Goal: Task Accomplishment & Management: Manage account settings

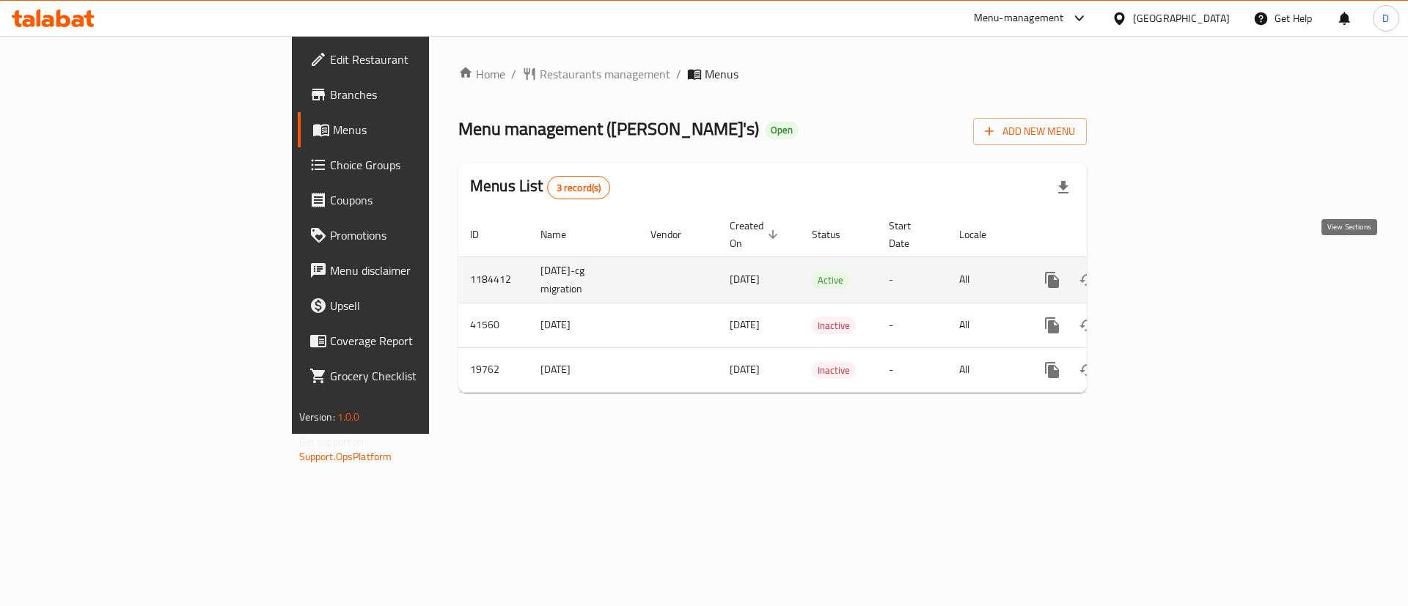
click at [1175, 263] on link "enhanced table" at bounding box center [1157, 280] width 35 height 35
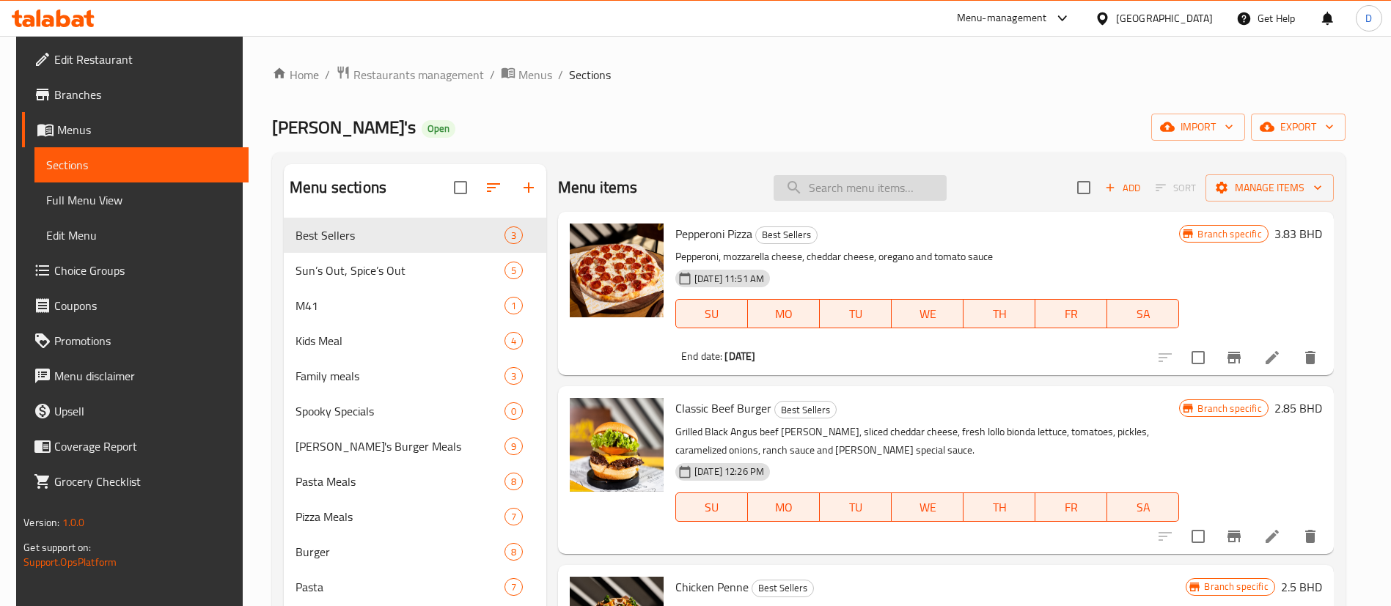
click at [895, 187] on input "search" at bounding box center [860, 188] width 173 height 26
drag, startPoint x: 859, startPoint y: 118, endPoint x: 796, endPoint y: 142, distance: 66.9
click at [858, 118] on div "Jack's Open import export" at bounding box center [809, 127] width 1074 height 27
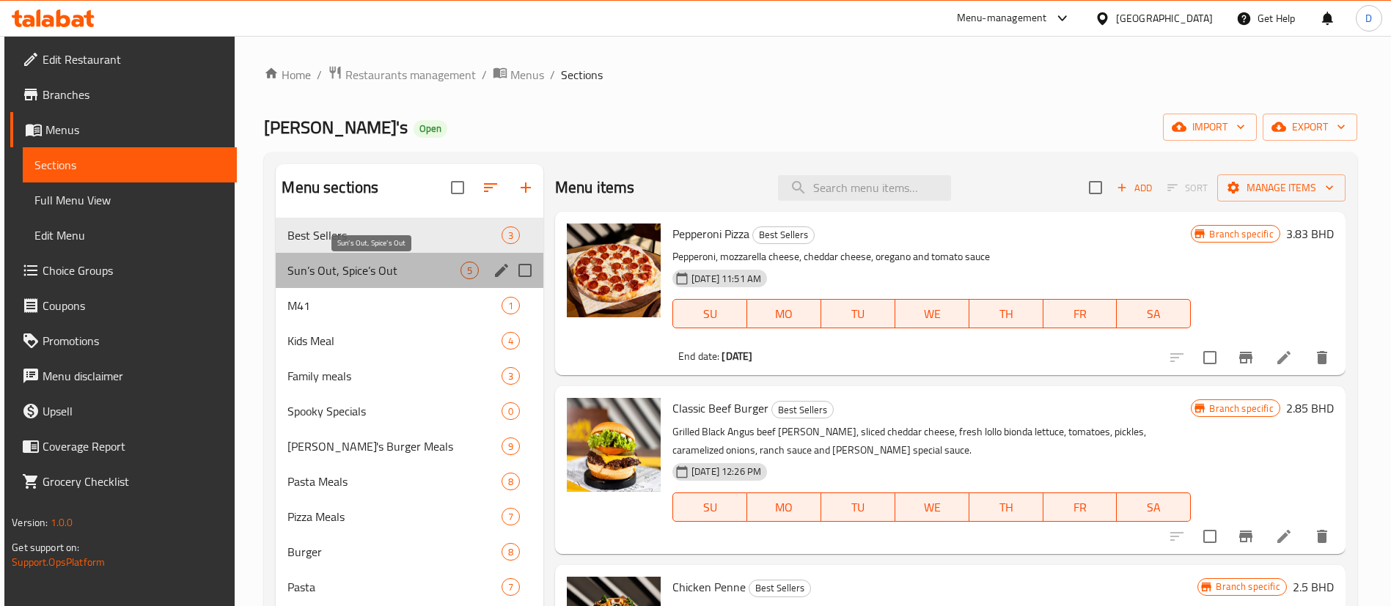
click at [367, 264] on span "Sun’s Out, Spice’s Out" at bounding box center [373, 271] width 172 height 18
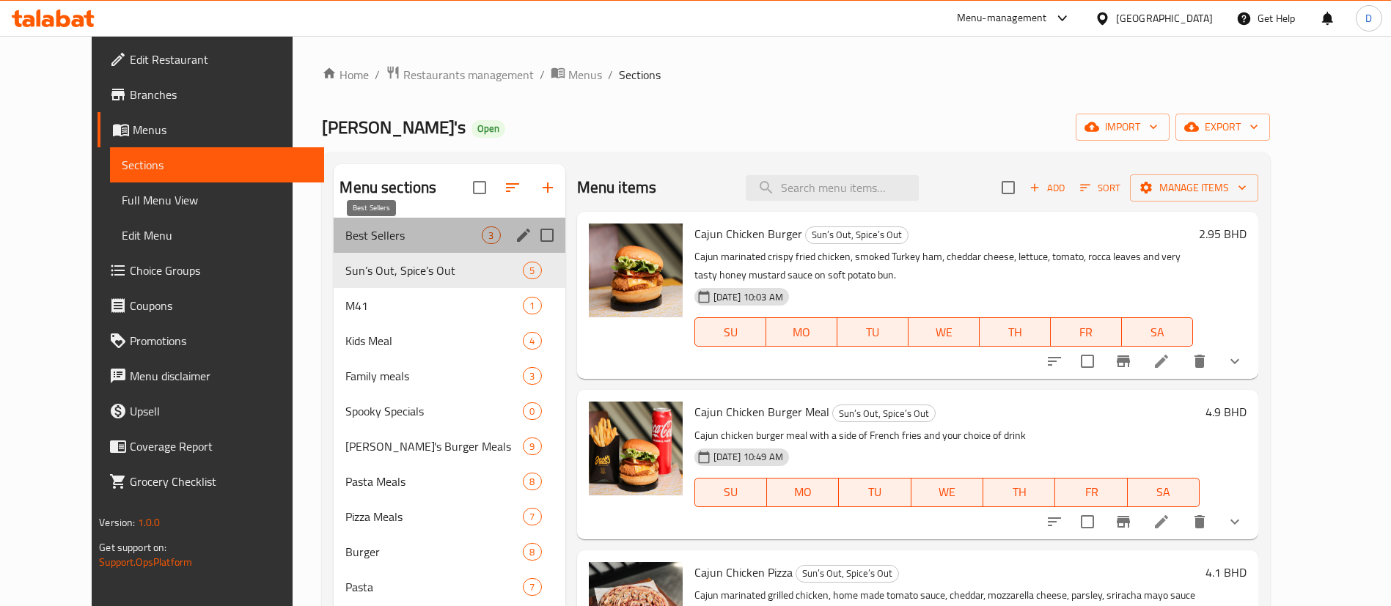
click at [378, 231] on span "Best Sellers" at bounding box center [413, 236] width 136 height 18
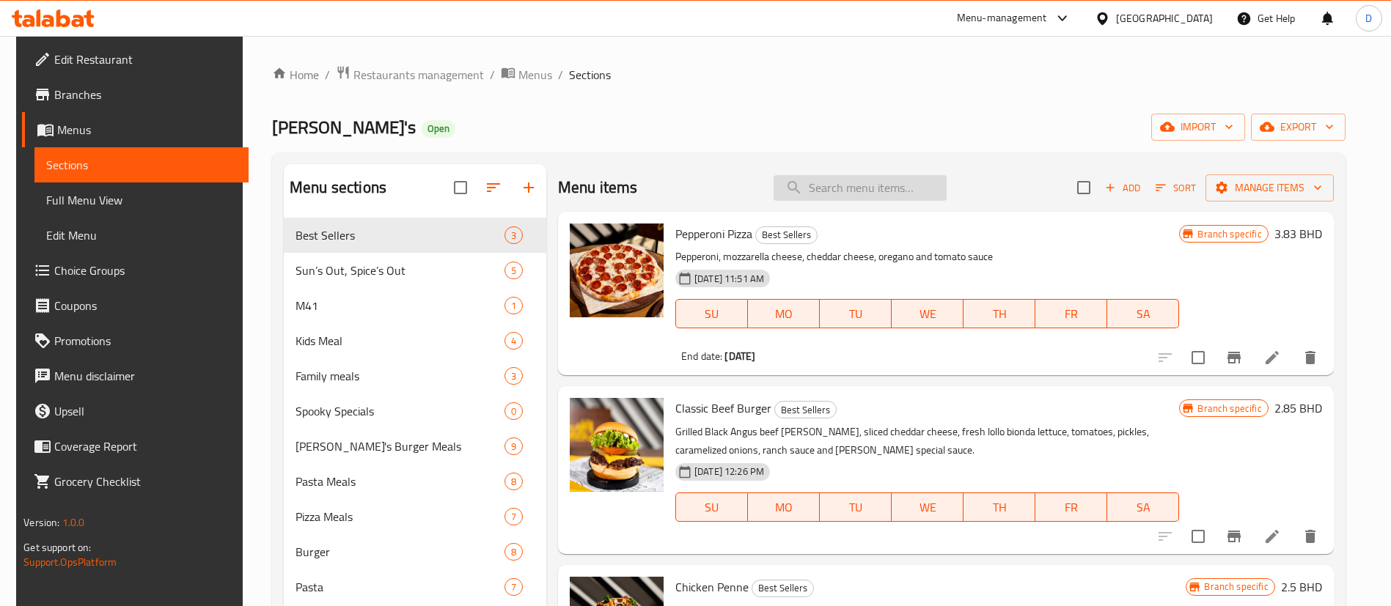
click at [867, 185] on input "search" at bounding box center [860, 188] width 173 height 26
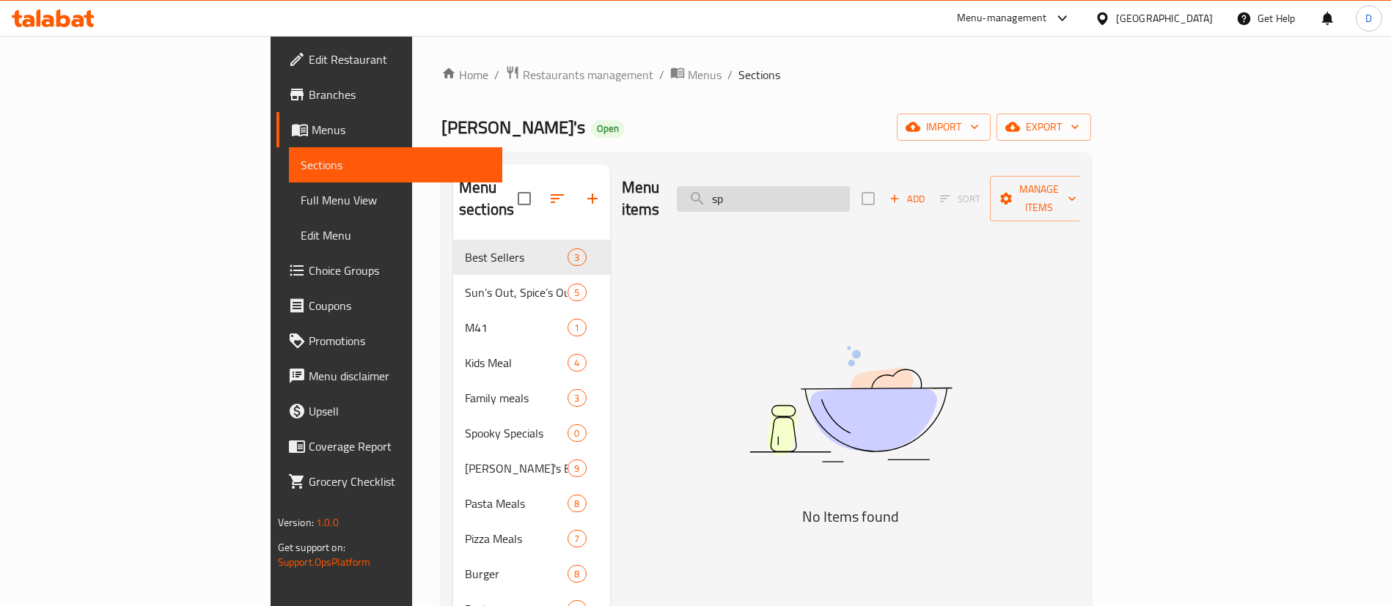
type input "s"
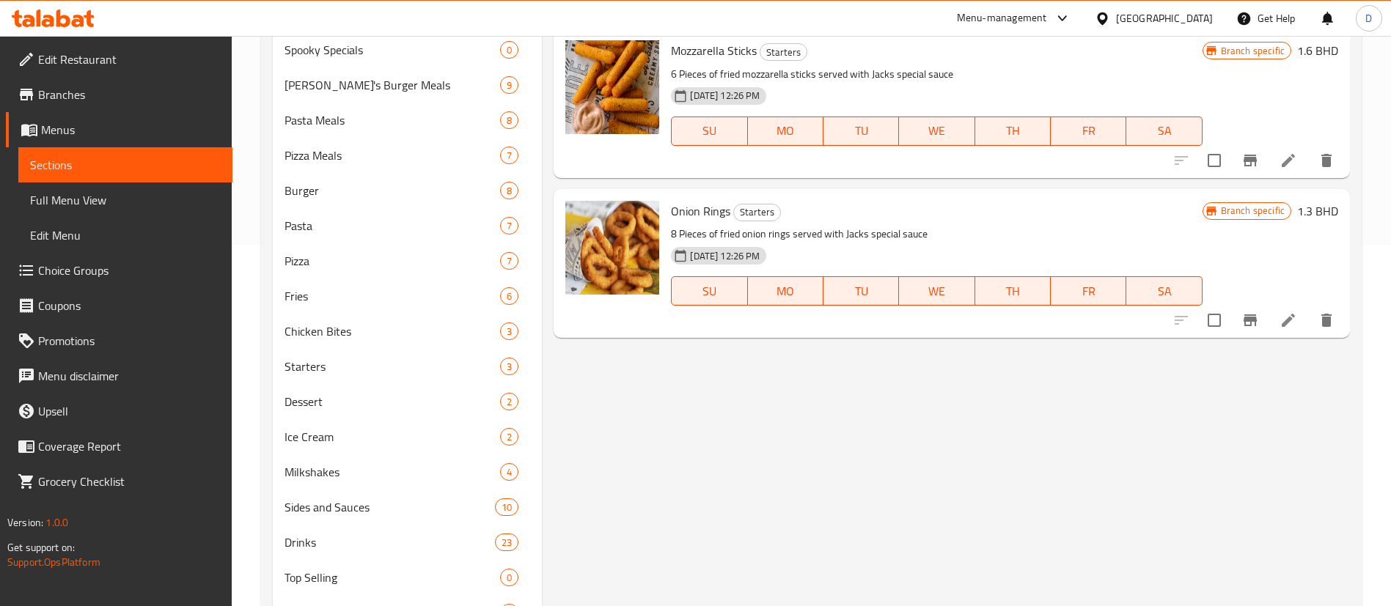
scroll to position [98, 0]
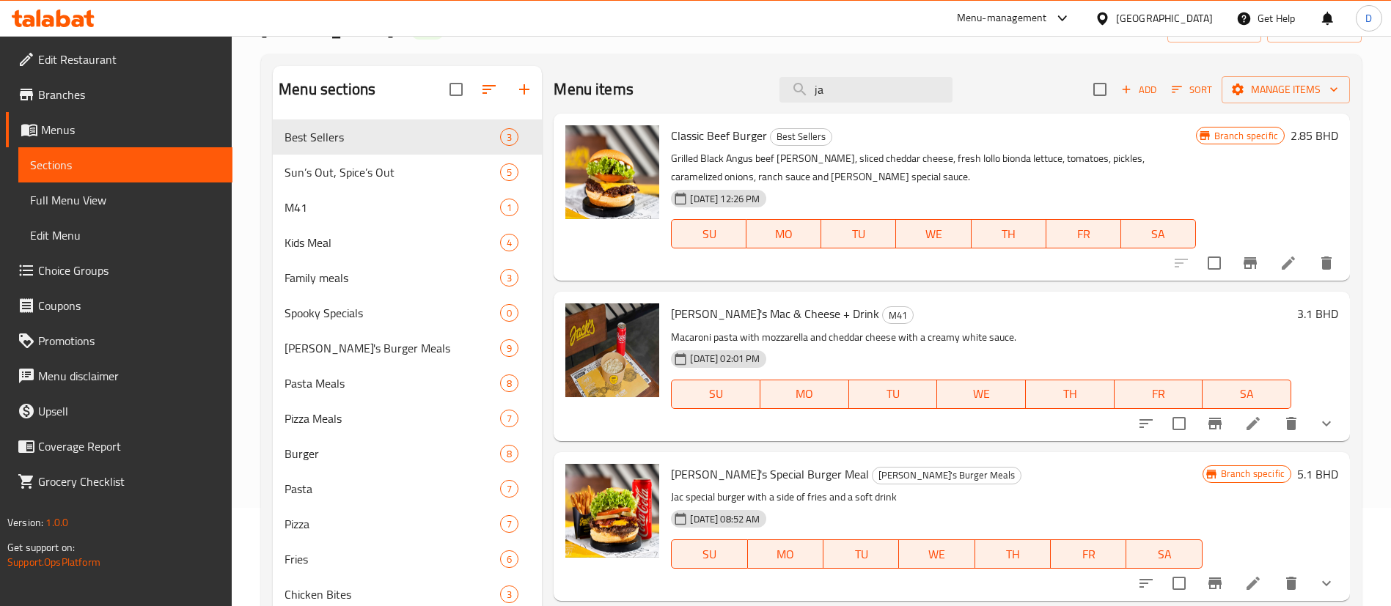
type input "j"
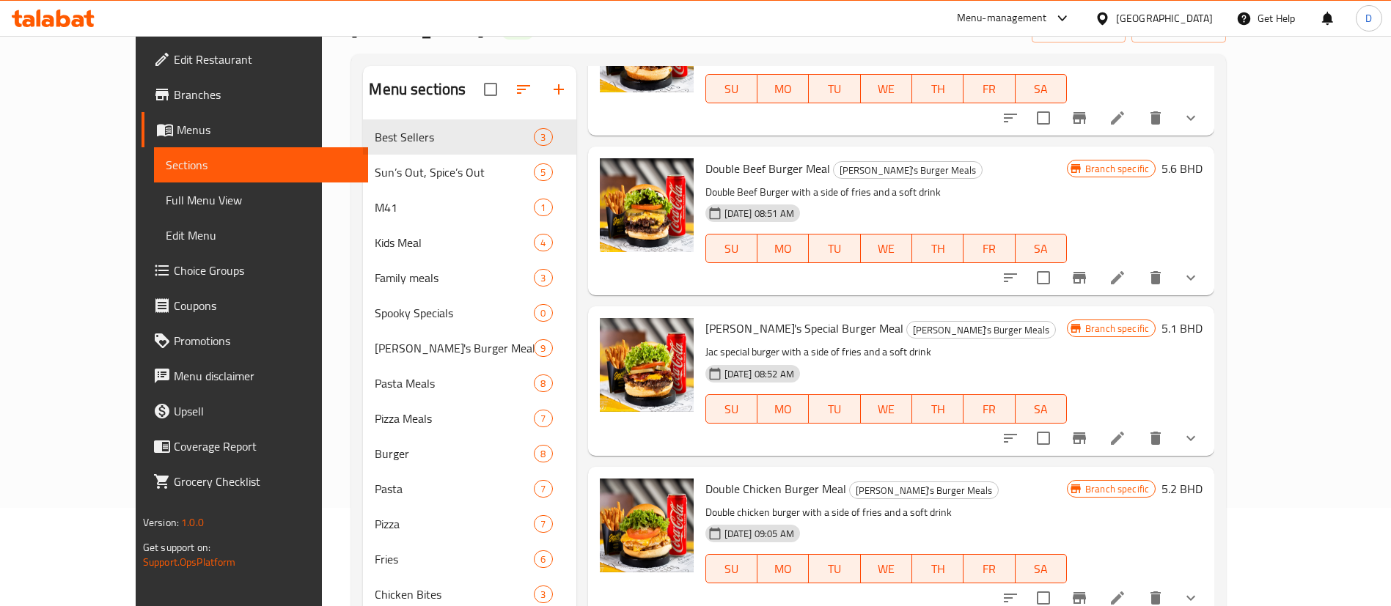
scroll to position [1430, 0]
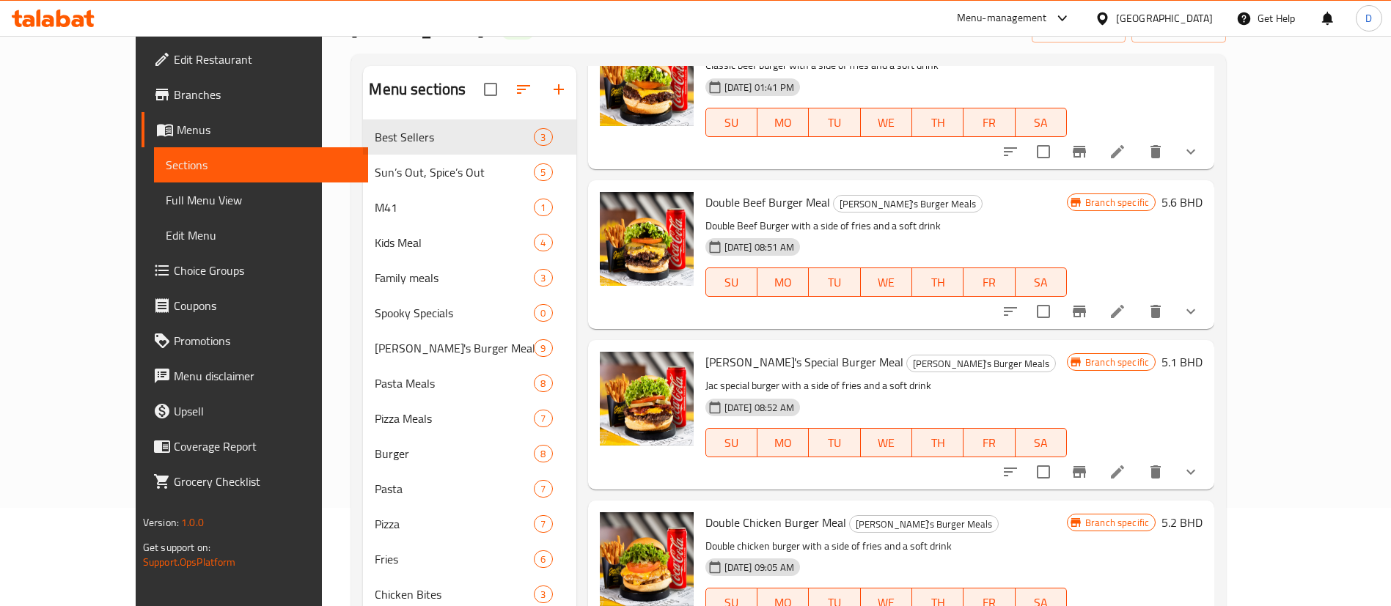
type input "meal"
click at [1208, 455] on button "show more" at bounding box center [1190, 472] width 35 height 35
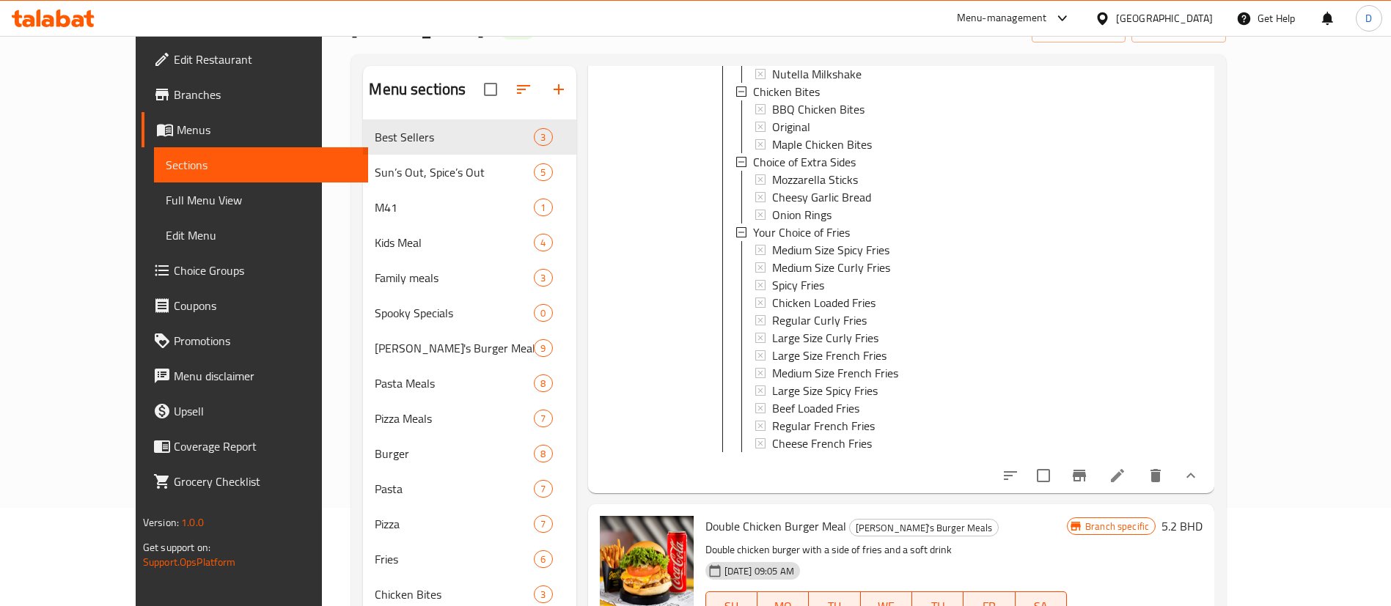
scroll to position [2530, 0]
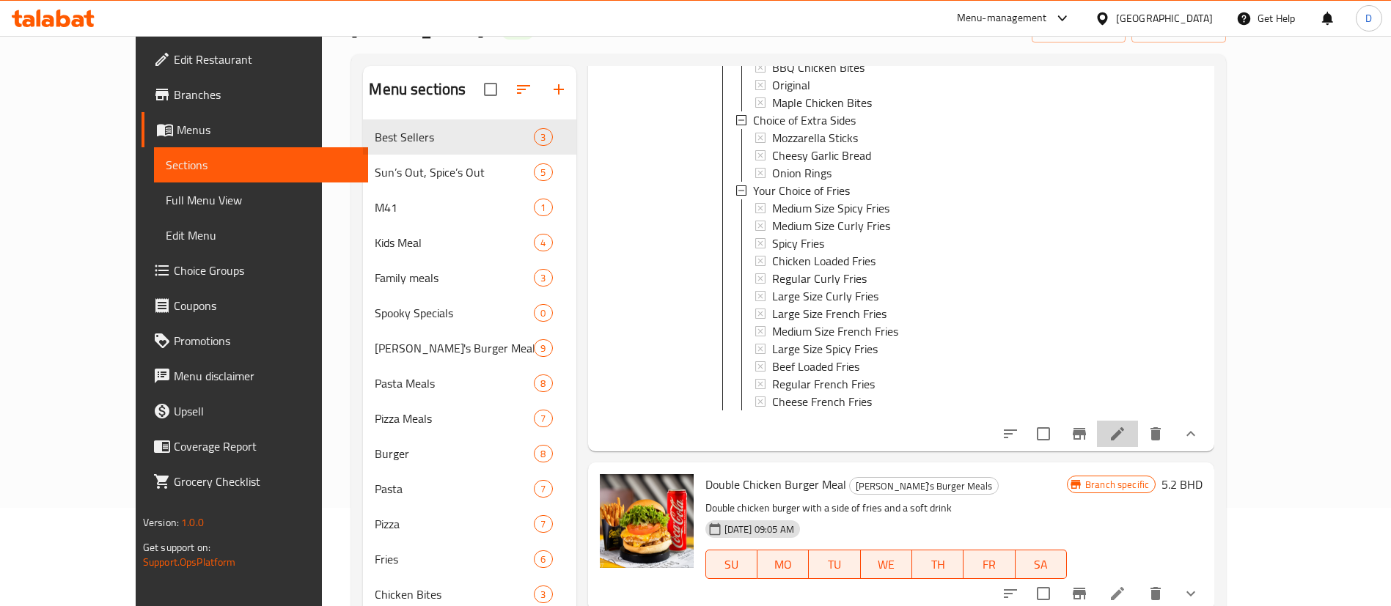
click at [1138, 421] on li at bounding box center [1117, 434] width 41 height 26
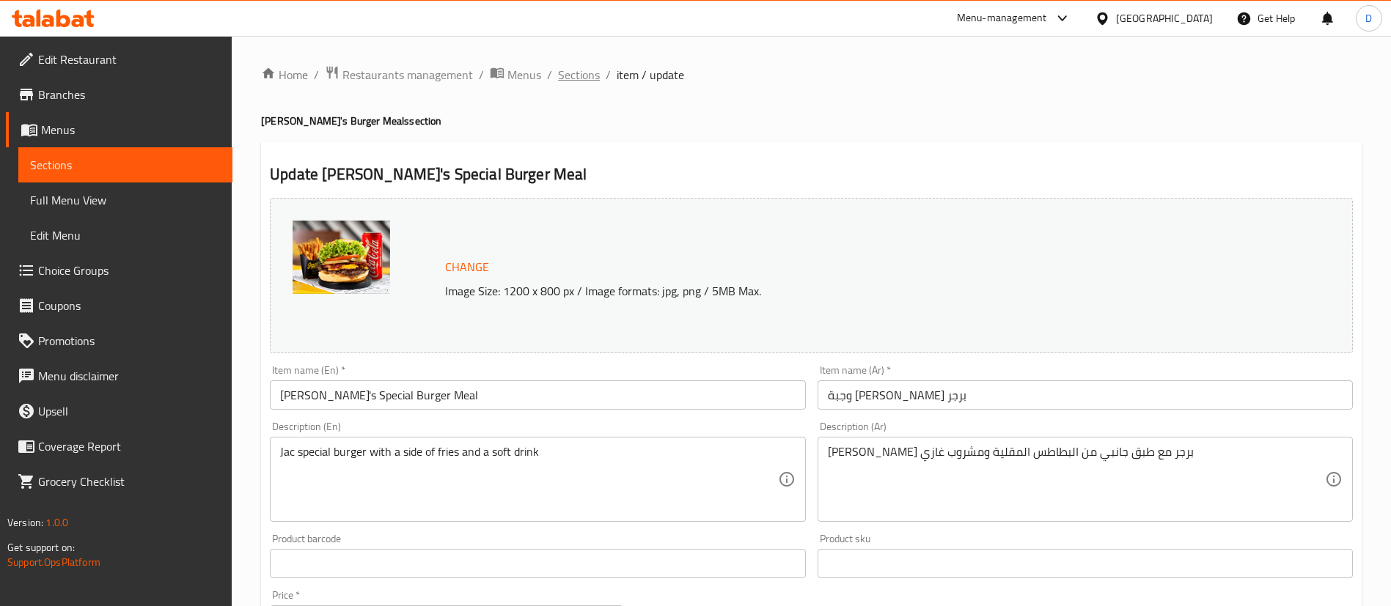
click at [588, 74] on span "Sections" at bounding box center [579, 75] width 42 height 18
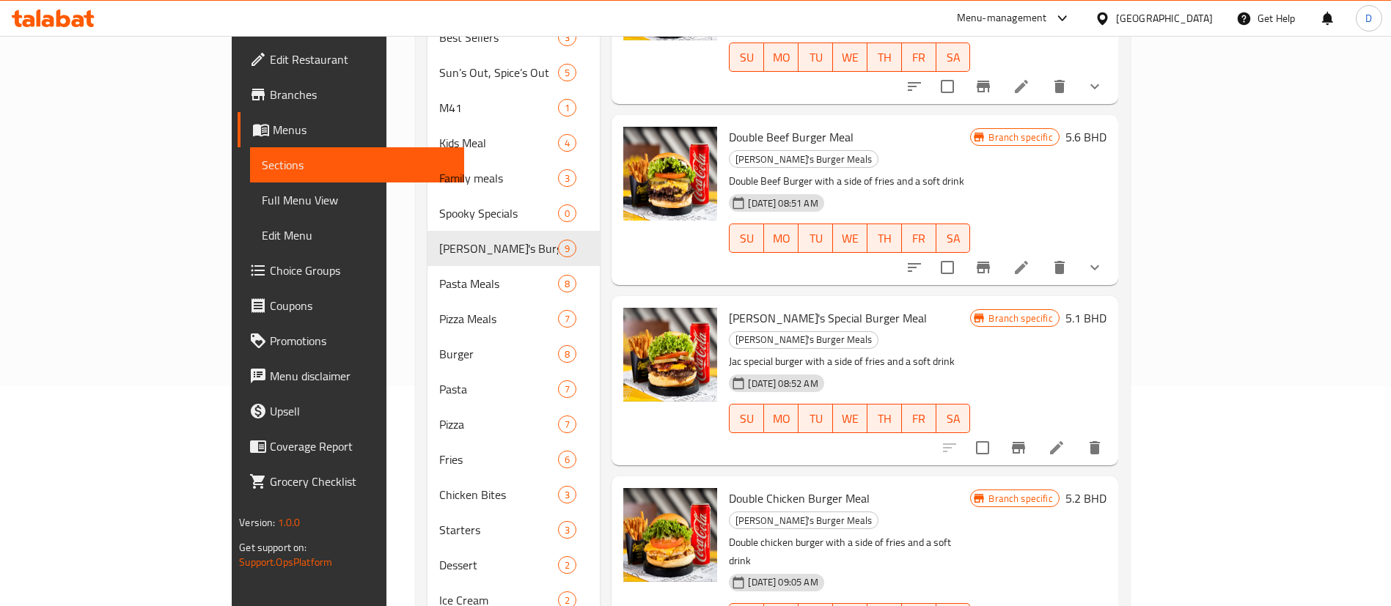
scroll to position [110, 0]
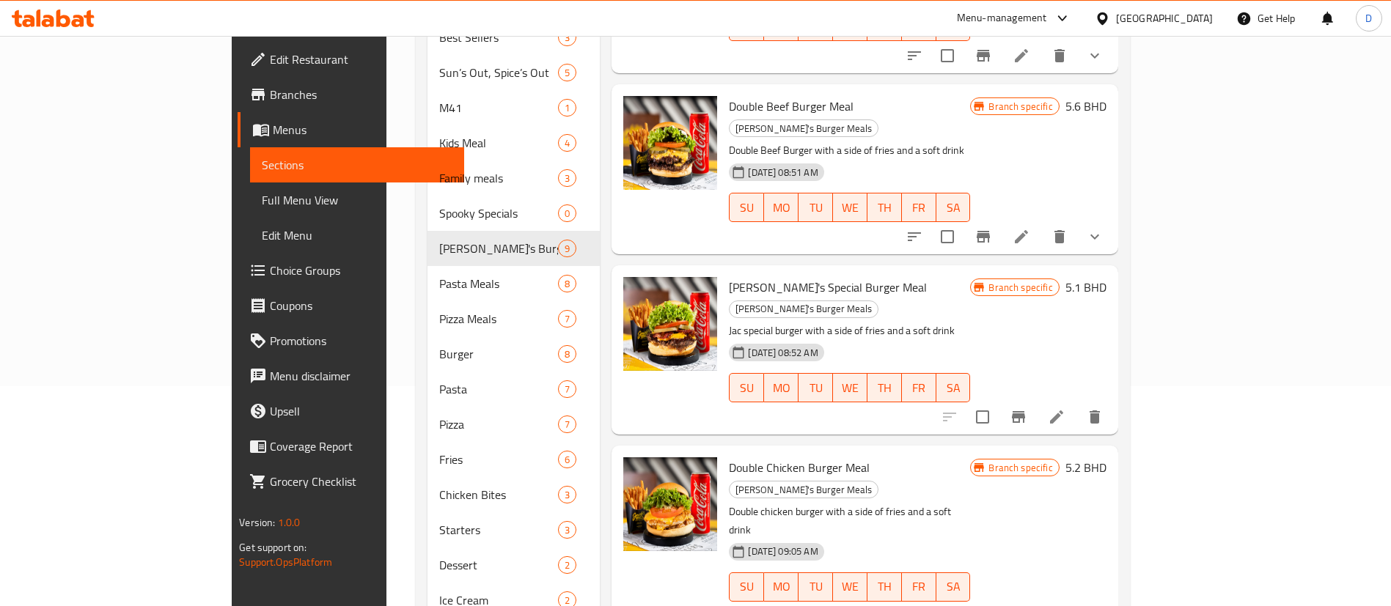
click at [729, 276] on span "[PERSON_NAME]'s Special Burger Meal" at bounding box center [828, 287] width 198 height 22
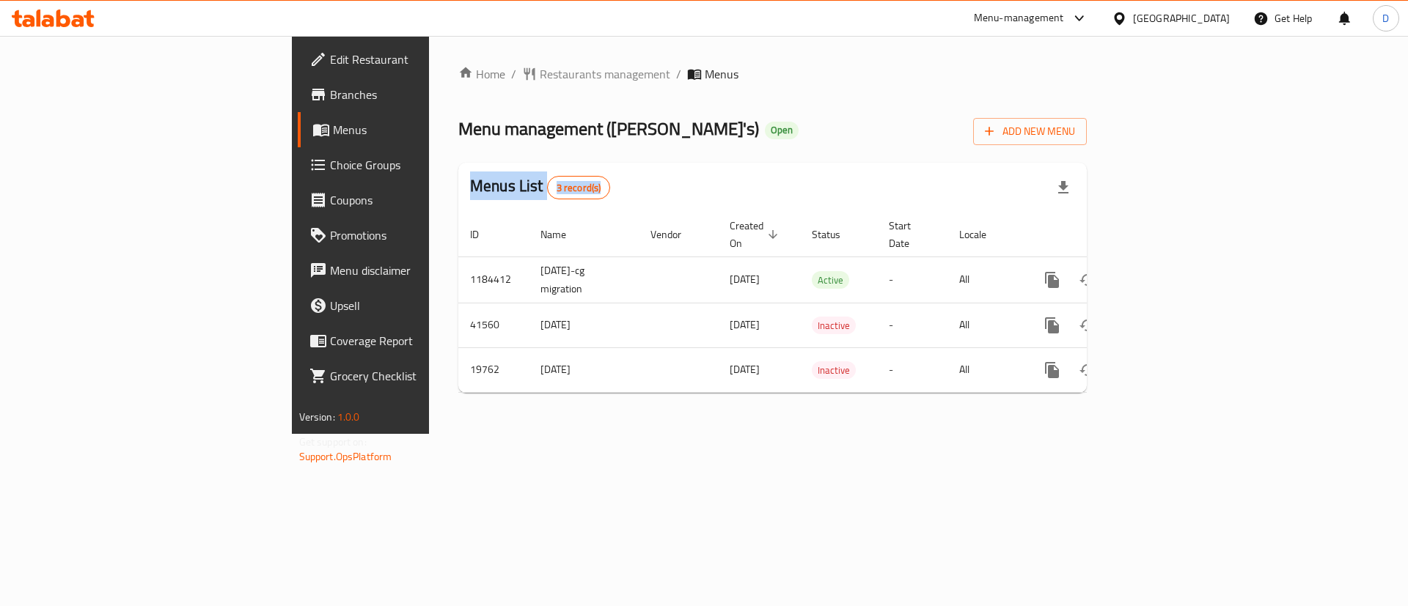
drag, startPoint x: 189, startPoint y: 210, endPoint x: 427, endPoint y: 230, distance: 238.5
click at [458, 229] on div "Home / Restaurants management / Menus Menu management ( [PERSON_NAME]'s ) Open …" at bounding box center [772, 235] width 628 height 340
drag, startPoint x: 1130, startPoint y: 124, endPoint x: 1349, endPoint y: 226, distance: 241.8
click at [1087, 125] on div "Menu management ( [PERSON_NAME]'s ) Open Add New Menu" at bounding box center [772, 128] width 628 height 33
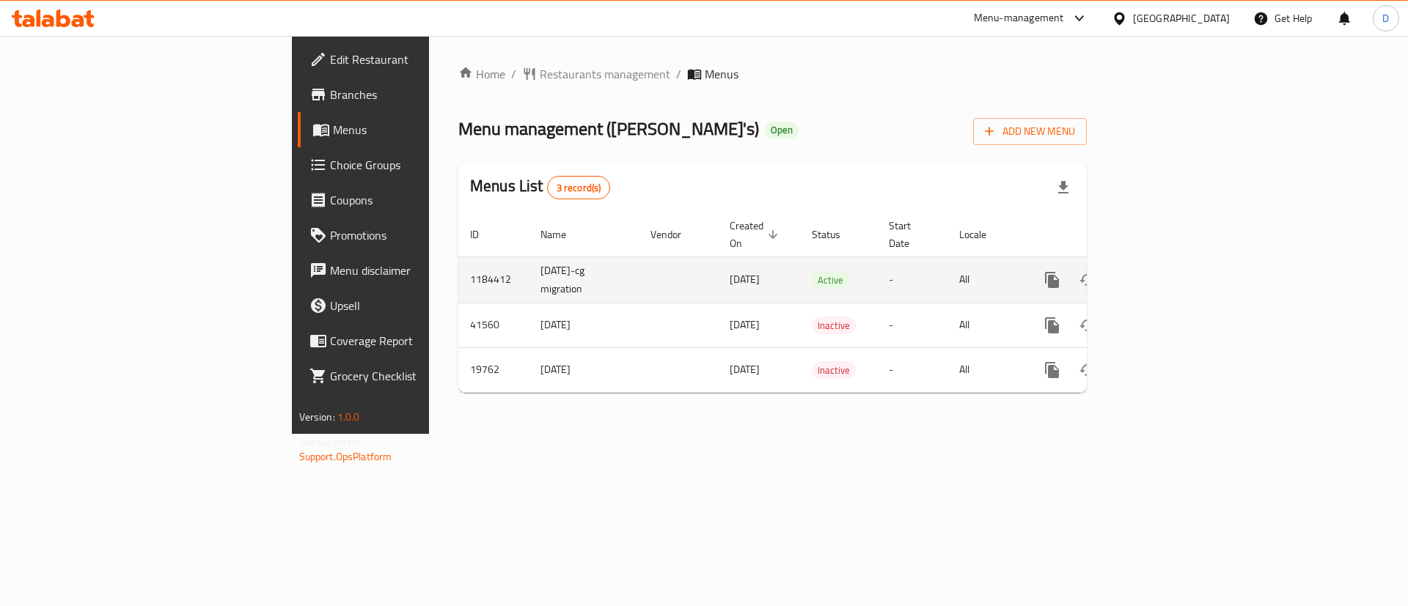
click at [1175, 276] on link "enhanced table" at bounding box center [1157, 280] width 35 height 35
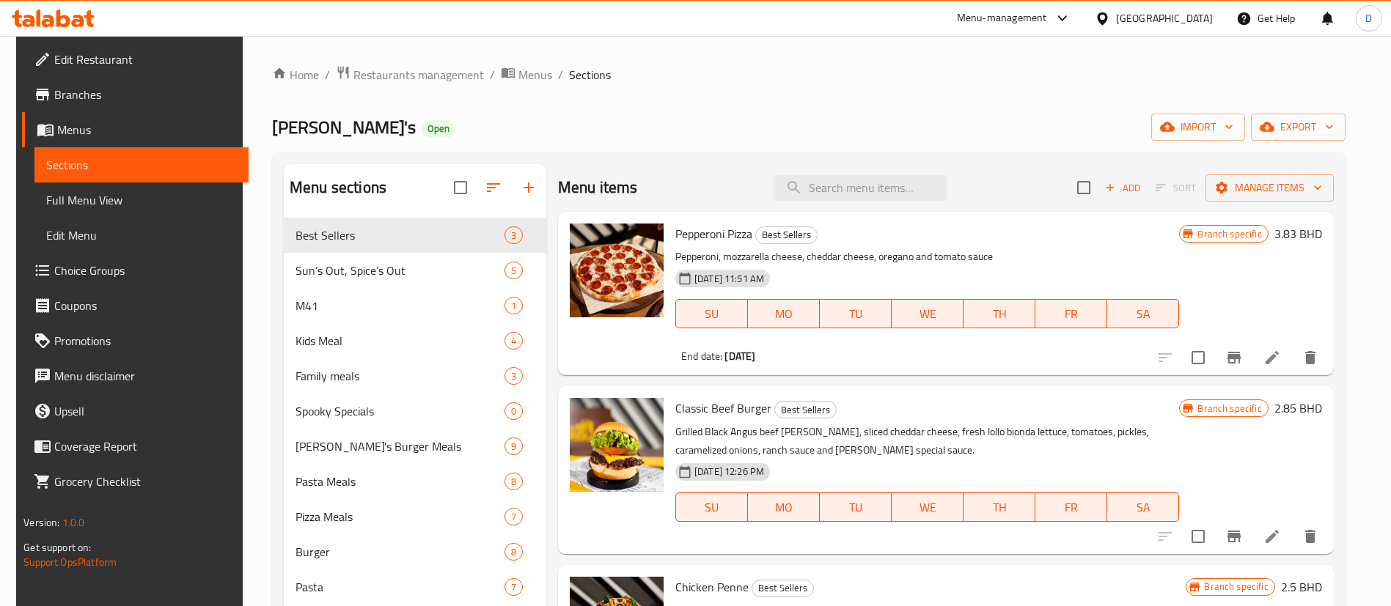
click at [763, 109] on div "Home / Restaurants management / Menus / Sections Jack's Open import export Menu…" at bounding box center [809, 590] width 1074 height 1050
click at [889, 180] on input "search" at bounding box center [860, 188] width 173 height 26
paste input "[PERSON_NAME]'s Special Burger Meal"
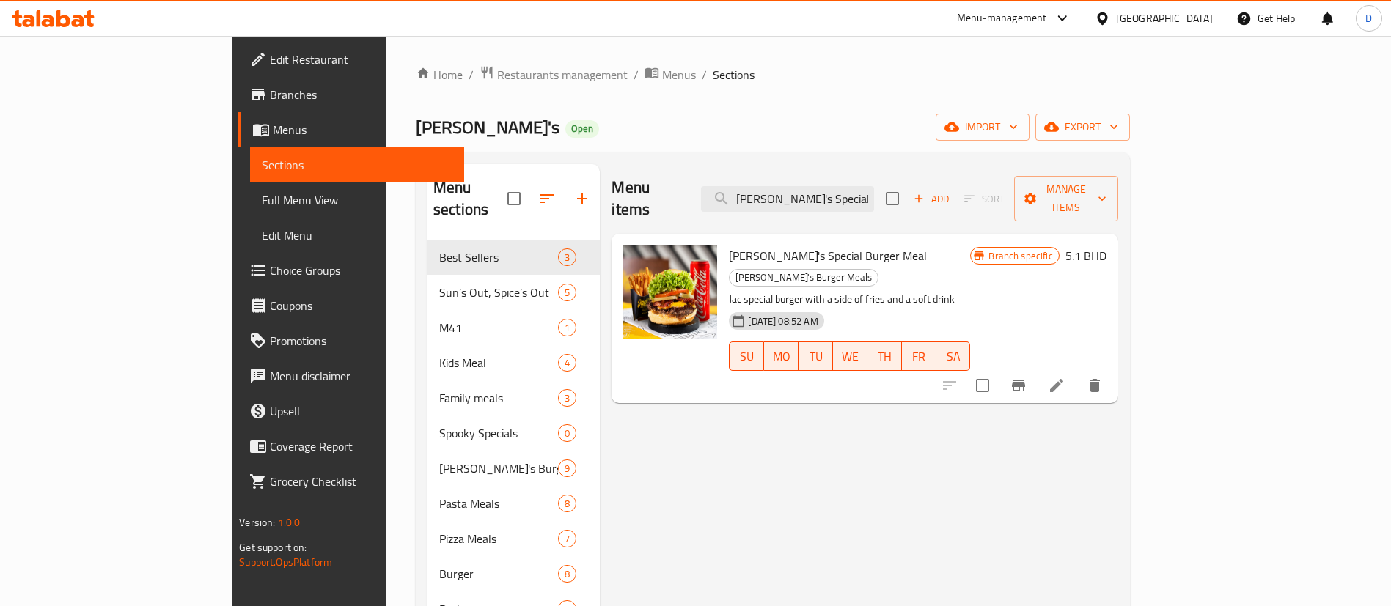
click at [1106, 254] on div "Branch specific 5.1 BHD" at bounding box center [1038, 319] width 136 height 146
click at [976, 307] on div "19-02-2024 08:52 AM SU MO TU WE TH FR SA" at bounding box center [849, 346] width 253 height 79
drag, startPoint x: 854, startPoint y: 164, endPoint x: 857, endPoint y: 172, distance: 9.3
click at [854, 164] on div "Menu items Jack's Special Burger Meal Add Sort Manage items" at bounding box center [865, 199] width 506 height 70
click at [859, 186] on input "[PERSON_NAME]'s Special Burger Meal" at bounding box center [787, 199] width 173 height 26
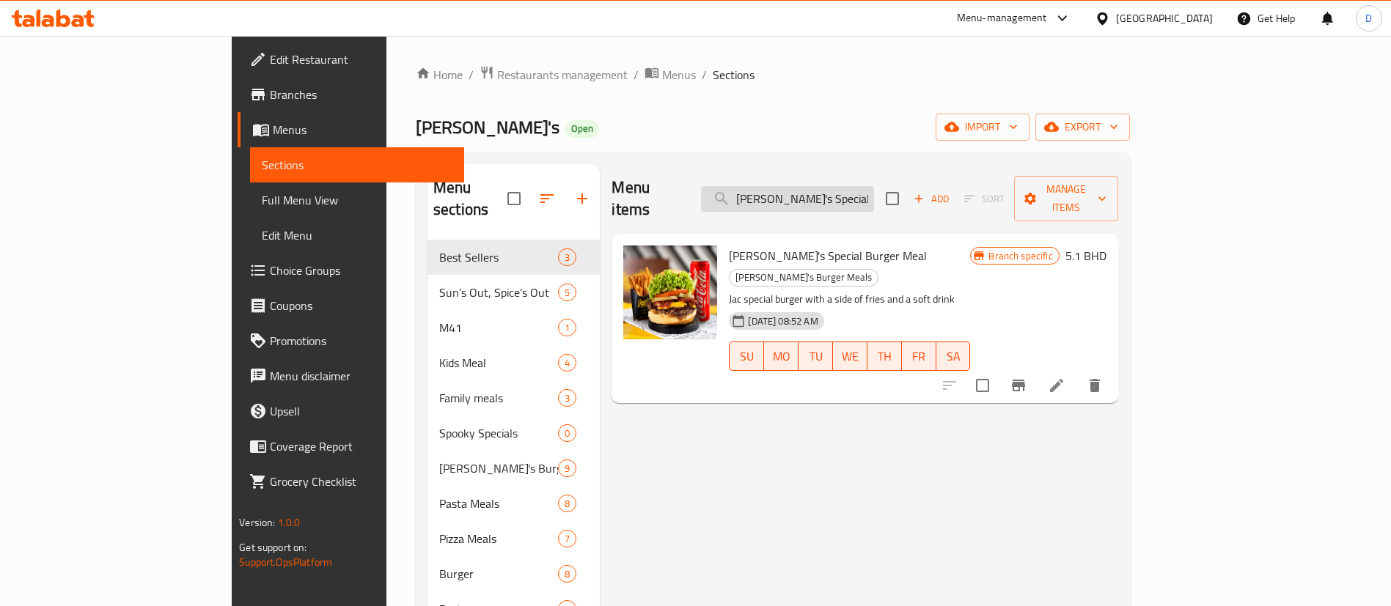
click at [860, 186] on input "[PERSON_NAME]'s Special Burger Meal" at bounding box center [787, 199] width 173 height 26
click at [861, 186] on input "[PERSON_NAME]'s Special Burger Meal" at bounding box center [787, 199] width 173 height 26
paste input "Maple Chicken"
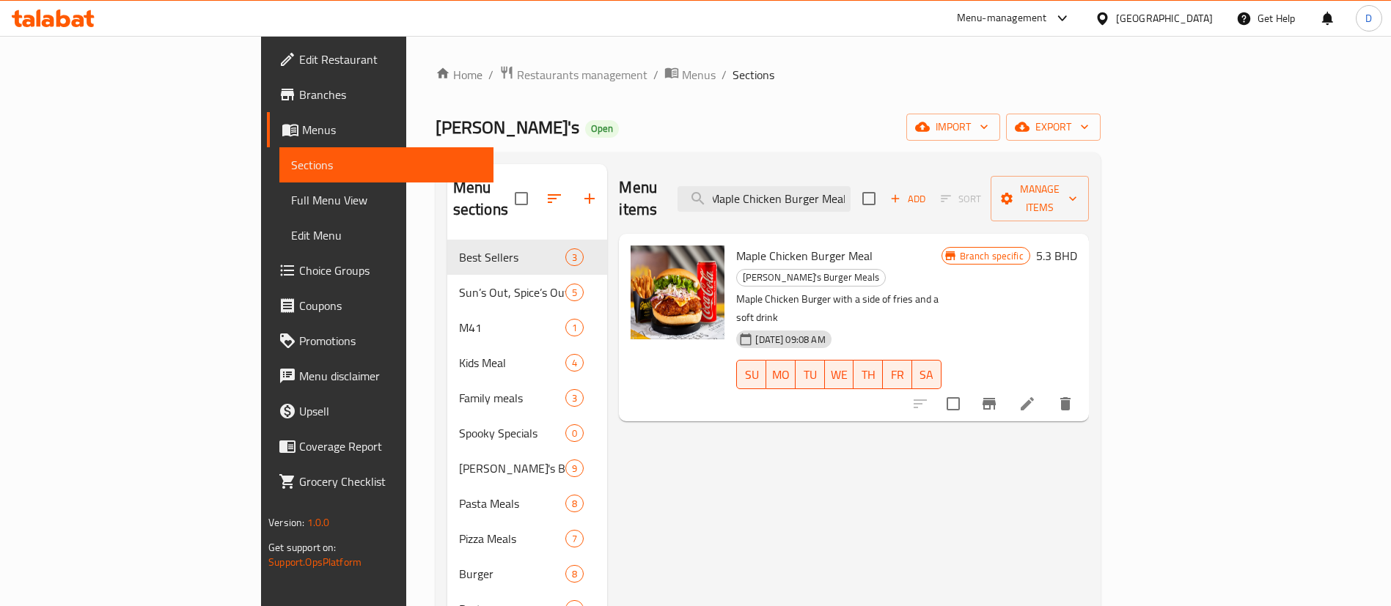
drag, startPoint x: 1109, startPoint y: 257, endPoint x: 1000, endPoint y: 235, distance: 111.5
click at [941, 290] on p "Maple Chicken Burger with a side of fries and a soft drink" at bounding box center [838, 308] width 205 height 37
click at [851, 191] on input "Maple Chicken Burger Meal" at bounding box center [764, 199] width 173 height 26
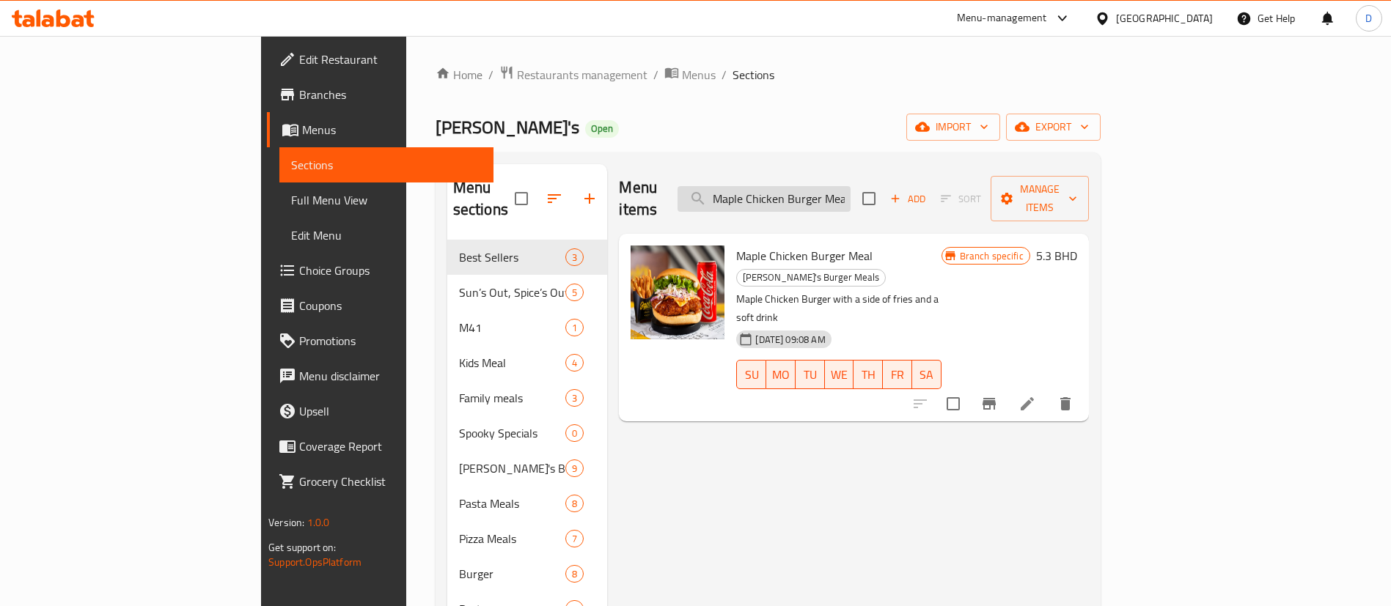
click at [851, 191] on input "Maple Chicken Burger Meal" at bounding box center [764, 199] width 173 height 26
paste input "Jack's Special"
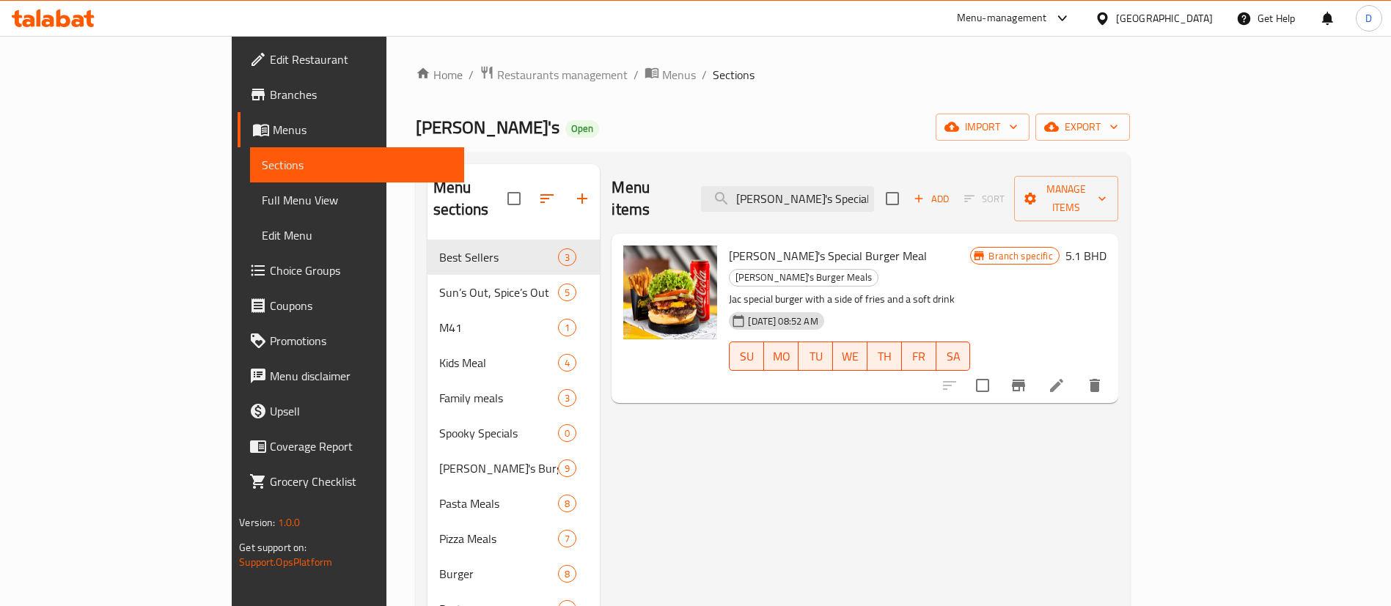
type input "[PERSON_NAME]'s Special Burger Meal"
click at [1077, 373] on li at bounding box center [1056, 386] width 41 height 26
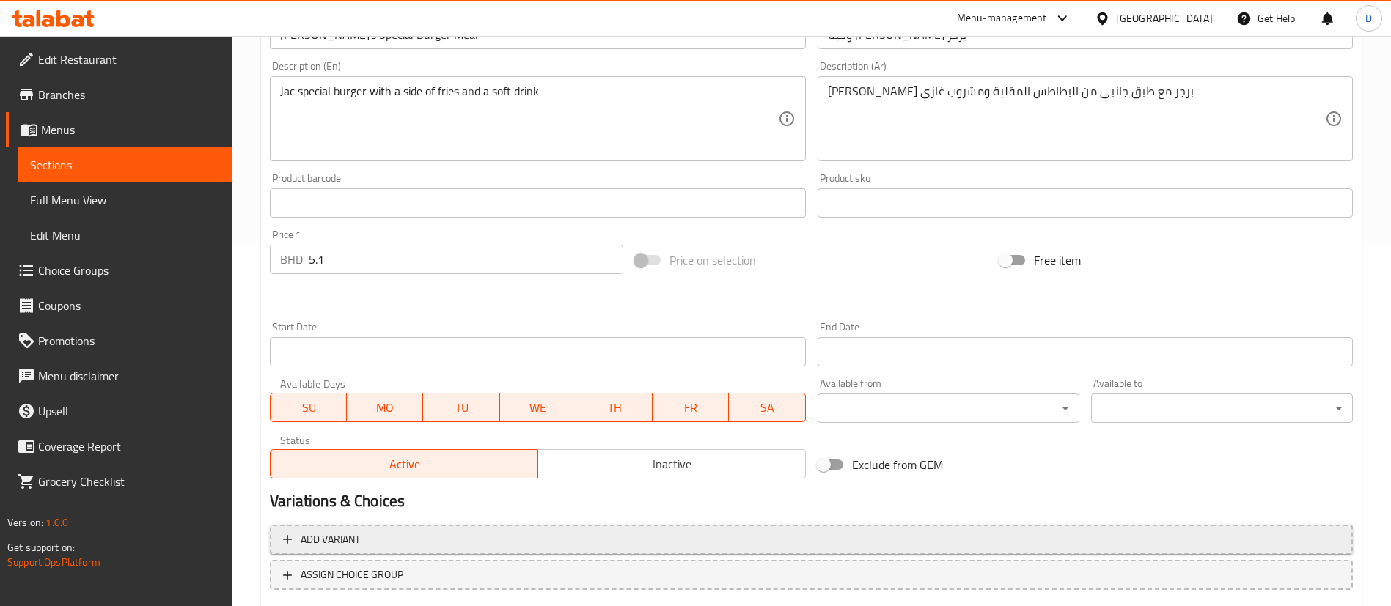
scroll to position [451, 0]
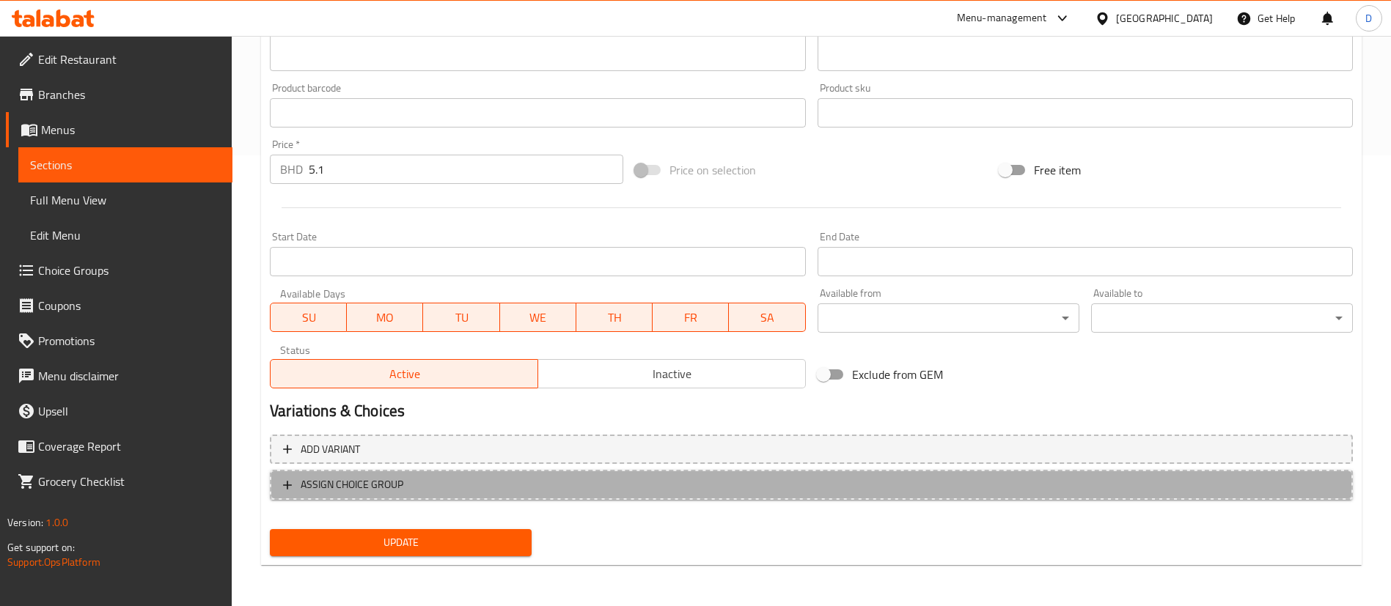
click at [445, 481] on span "ASSIGN CHOICE GROUP" at bounding box center [811, 485] width 1057 height 18
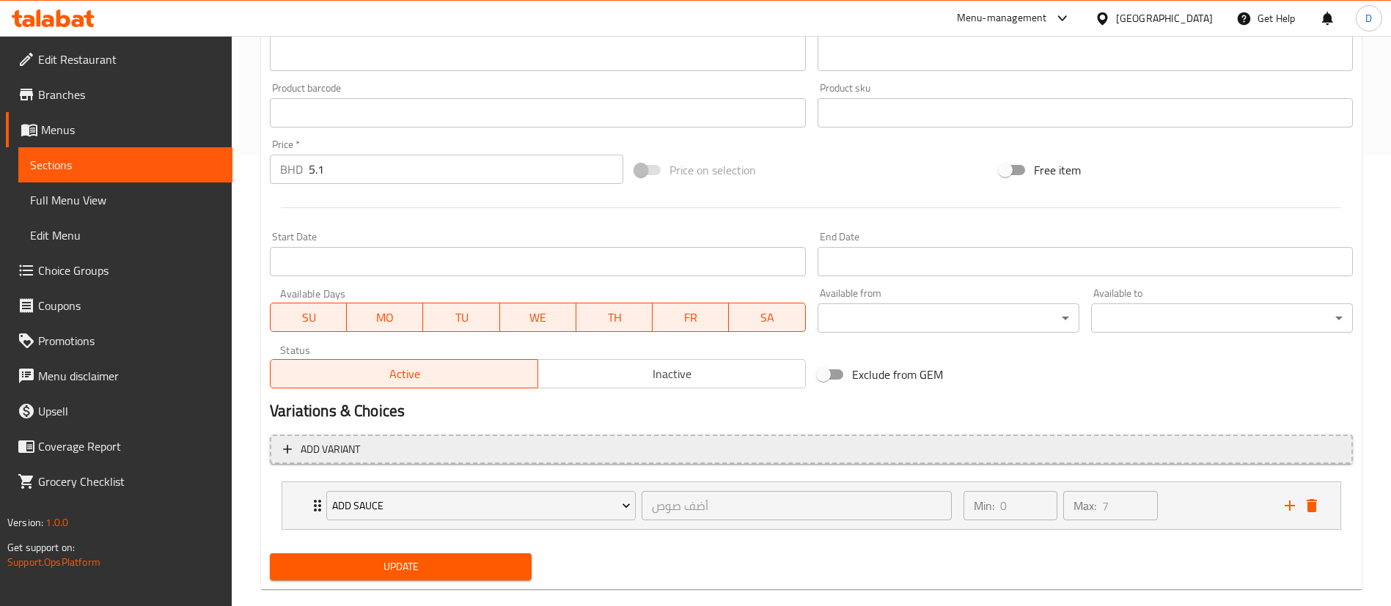
scroll to position [475, 0]
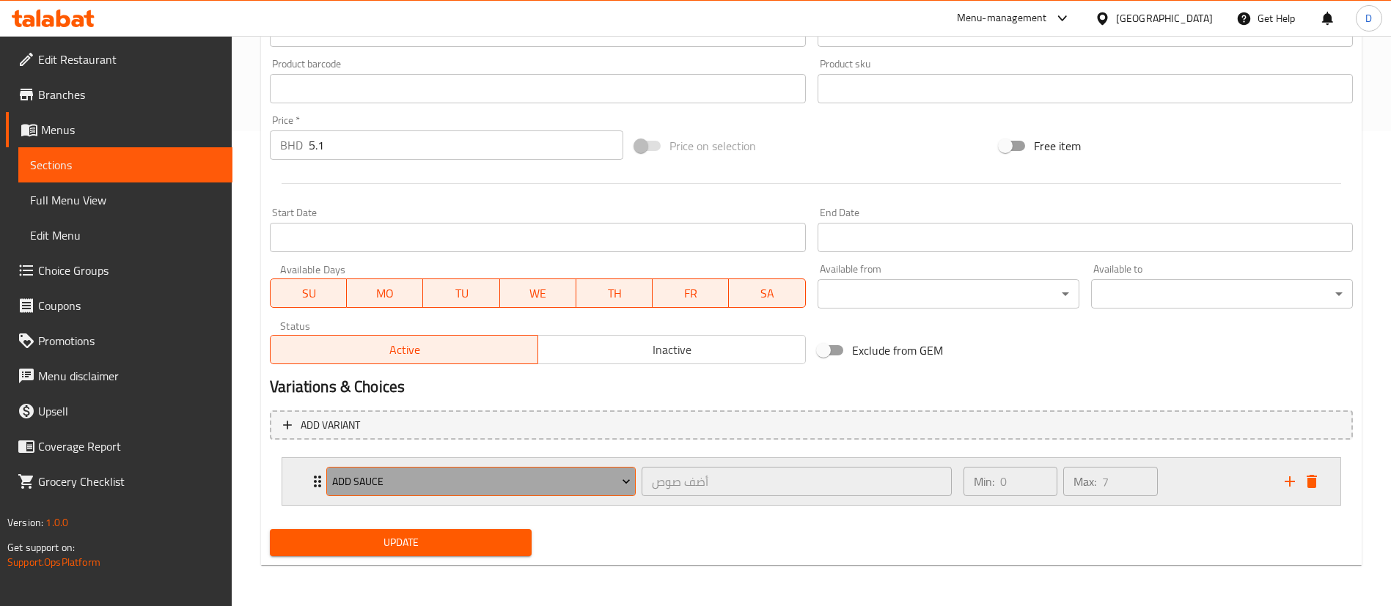
click at [601, 469] on button "Add Sauce" at bounding box center [480, 481] width 309 height 29
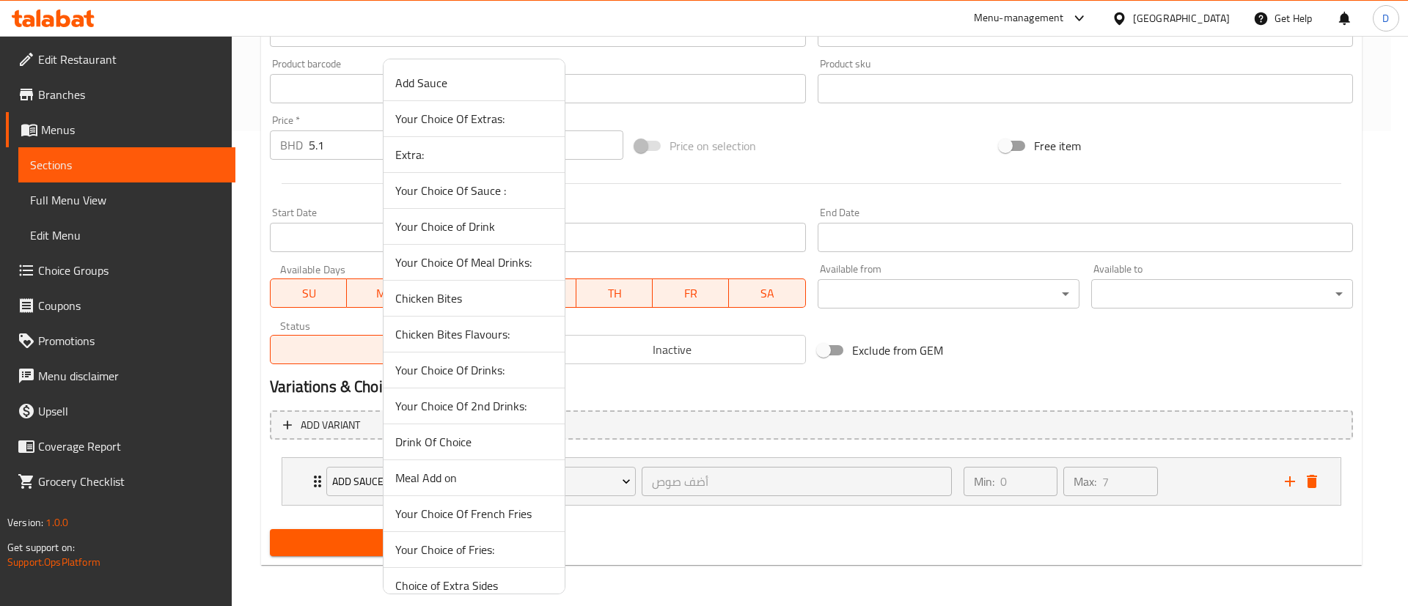
click at [496, 511] on span "Your Choice Of French Fries" at bounding box center [474, 514] width 158 height 18
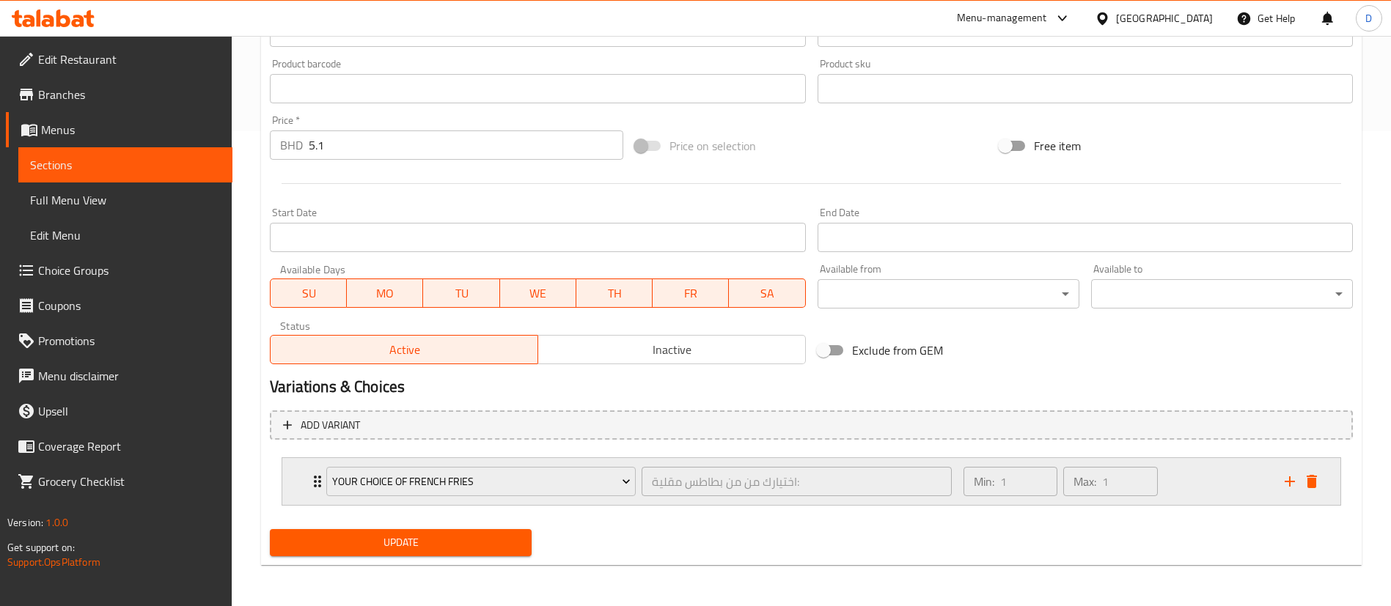
click at [316, 485] on icon "Expand" at bounding box center [317, 482] width 7 height 12
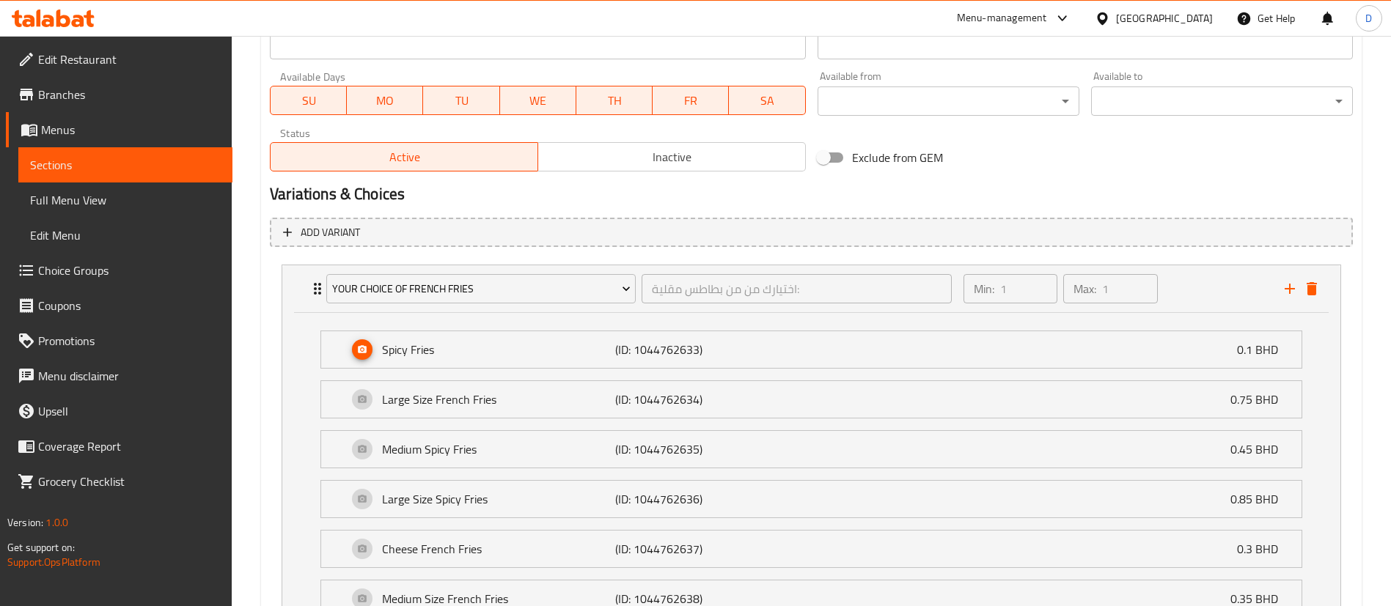
scroll to position [805, 0]
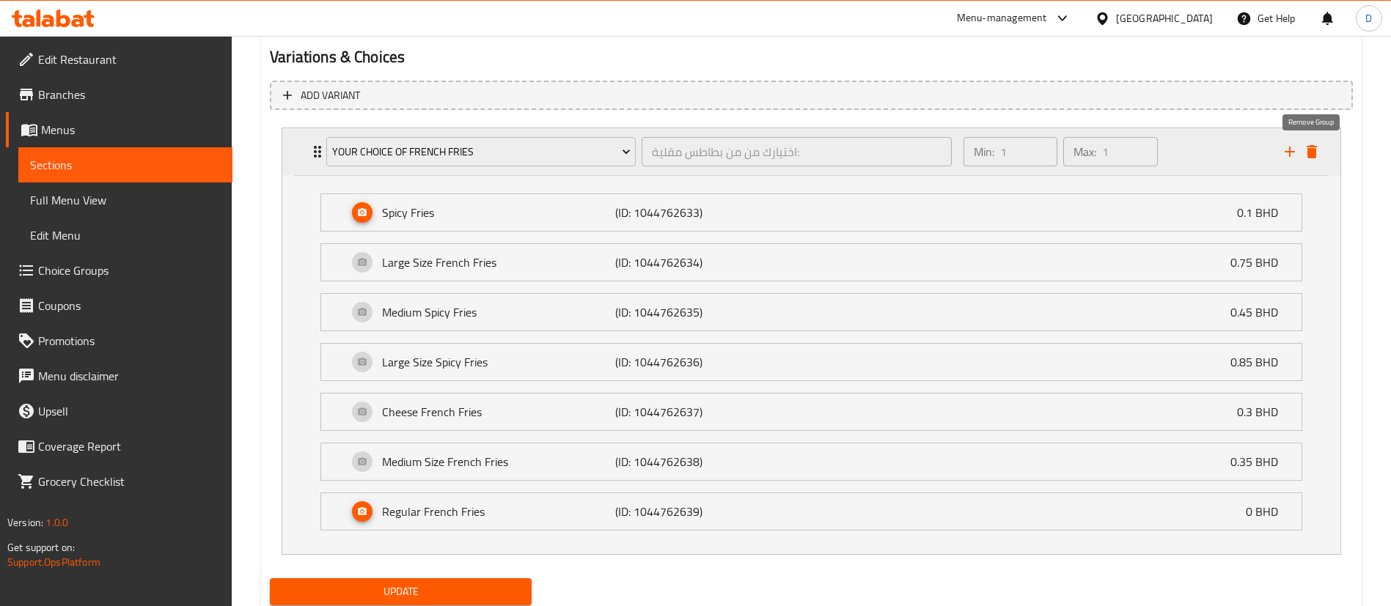
click at [1311, 158] on icon "delete" at bounding box center [1312, 152] width 18 height 18
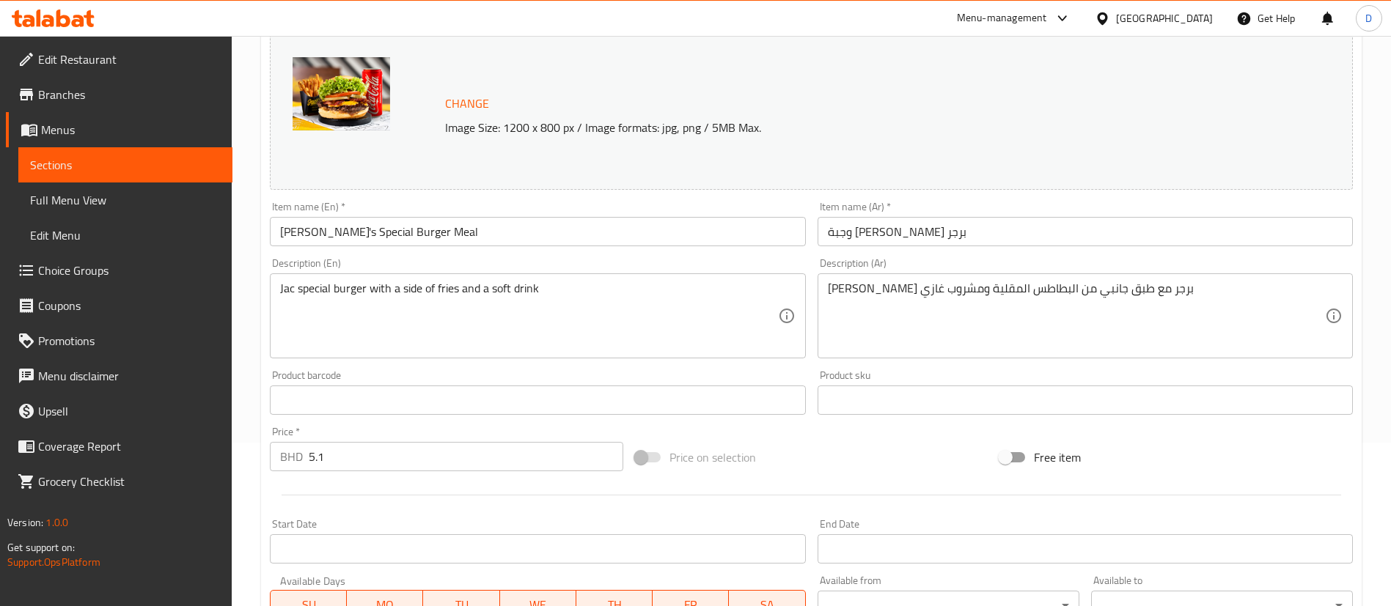
scroll to position [0, 0]
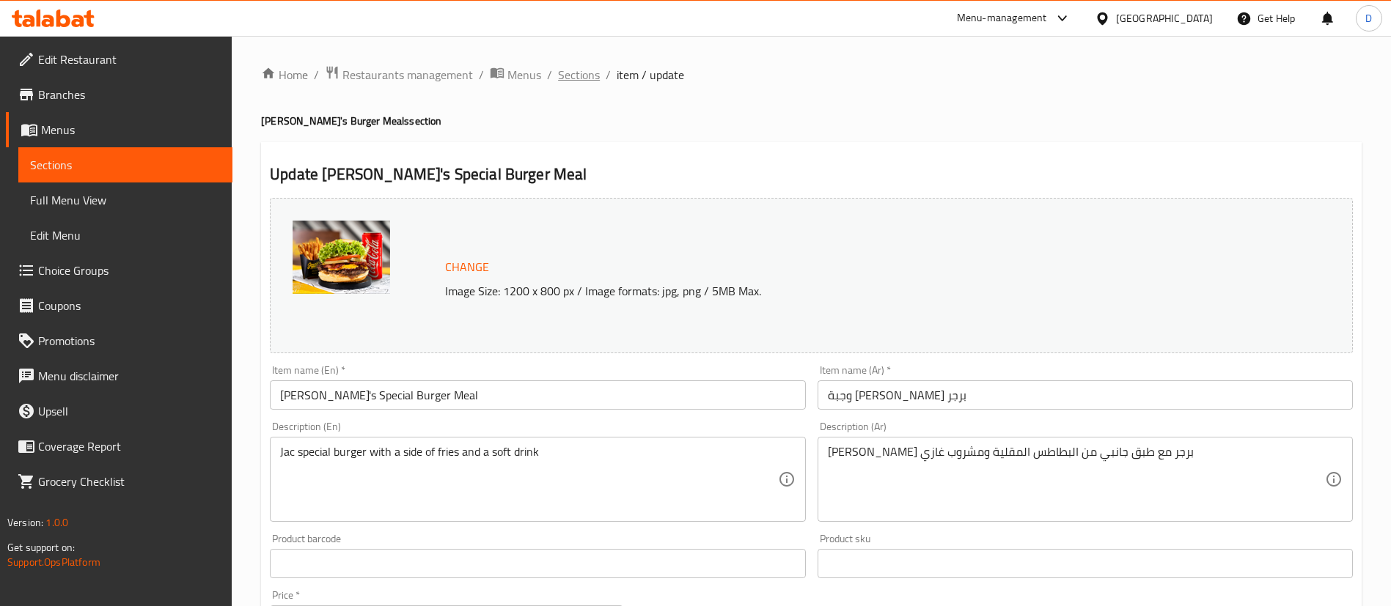
click at [590, 72] on span "Sections" at bounding box center [579, 75] width 42 height 18
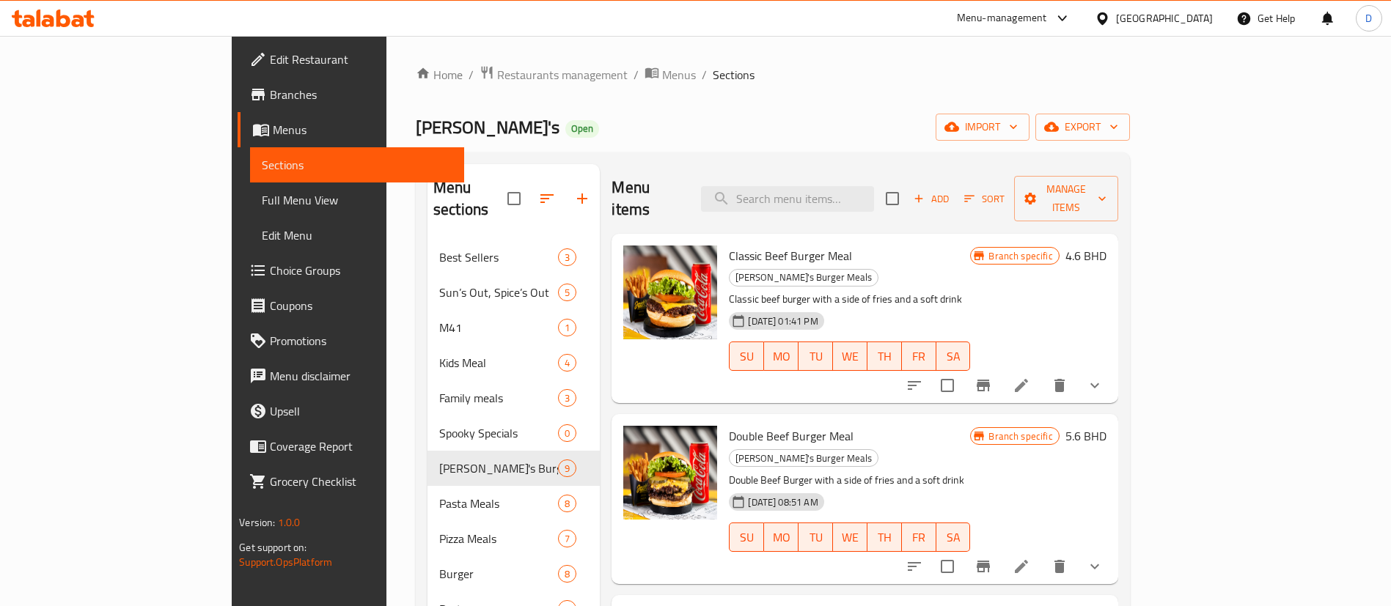
click at [820, 131] on div "Jack's Open import export" at bounding box center [773, 127] width 714 height 27
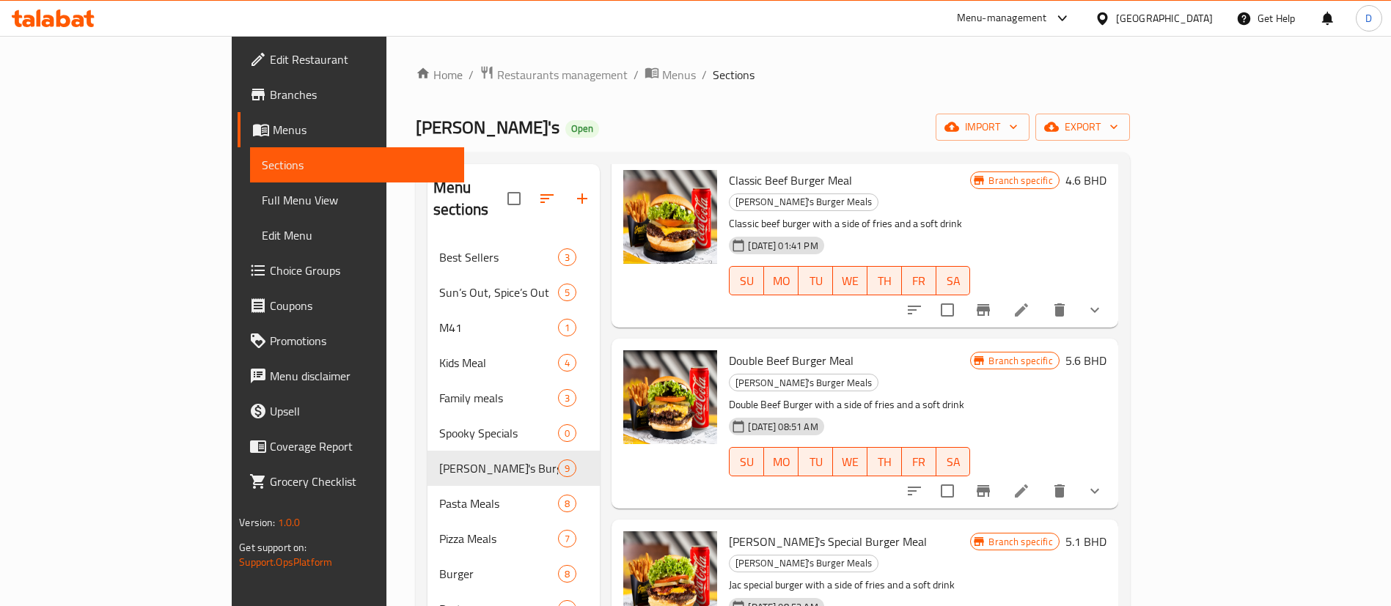
scroll to position [110, 0]
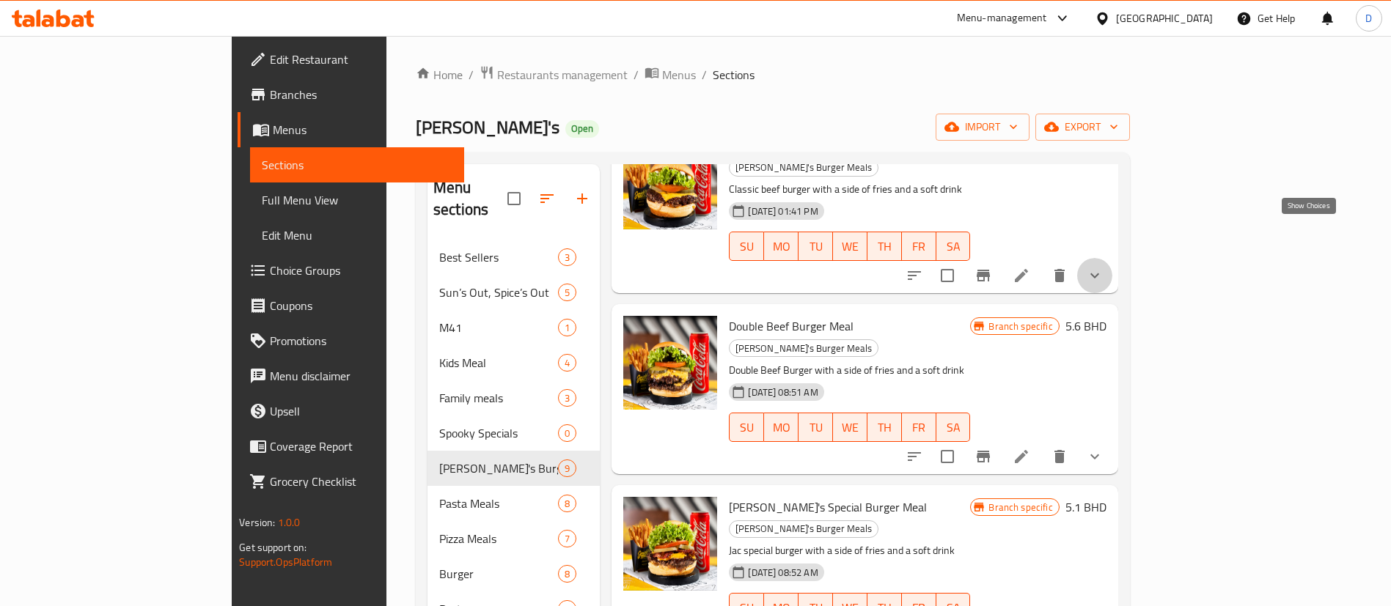
click at [1104, 267] on icon "show more" at bounding box center [1095, 276] width 18 height 18
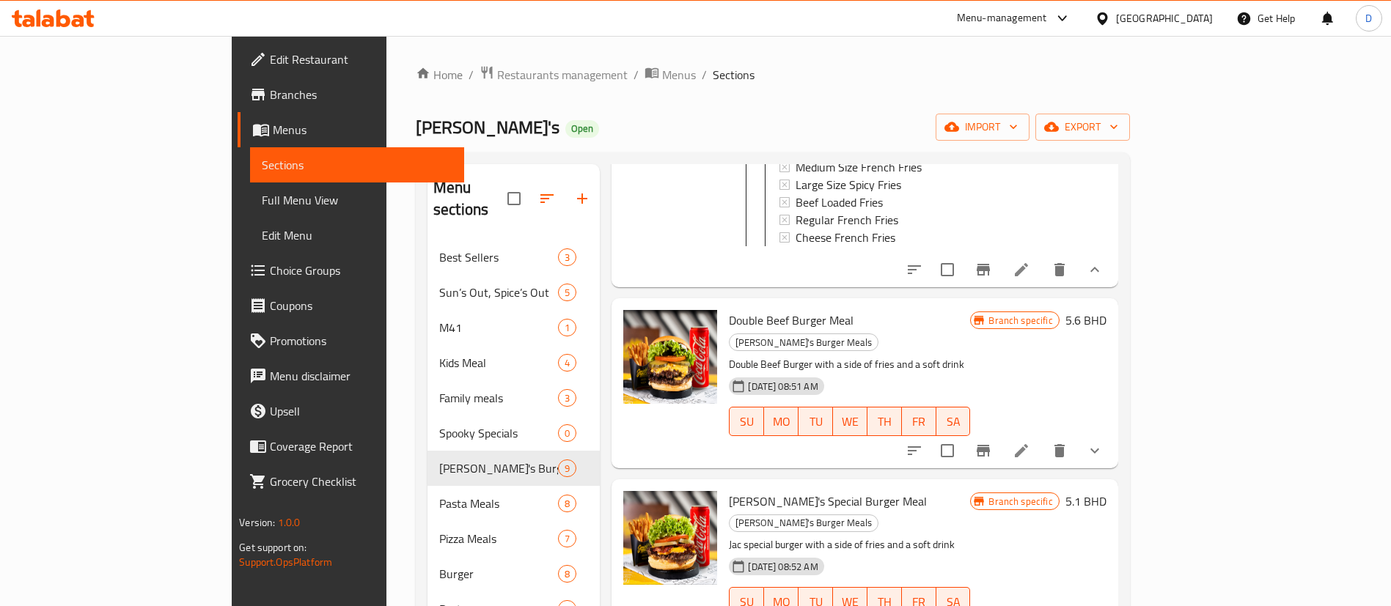
click at [1112, 252] on button "show more" at bounding box center [1094, 269] width 35 height 35
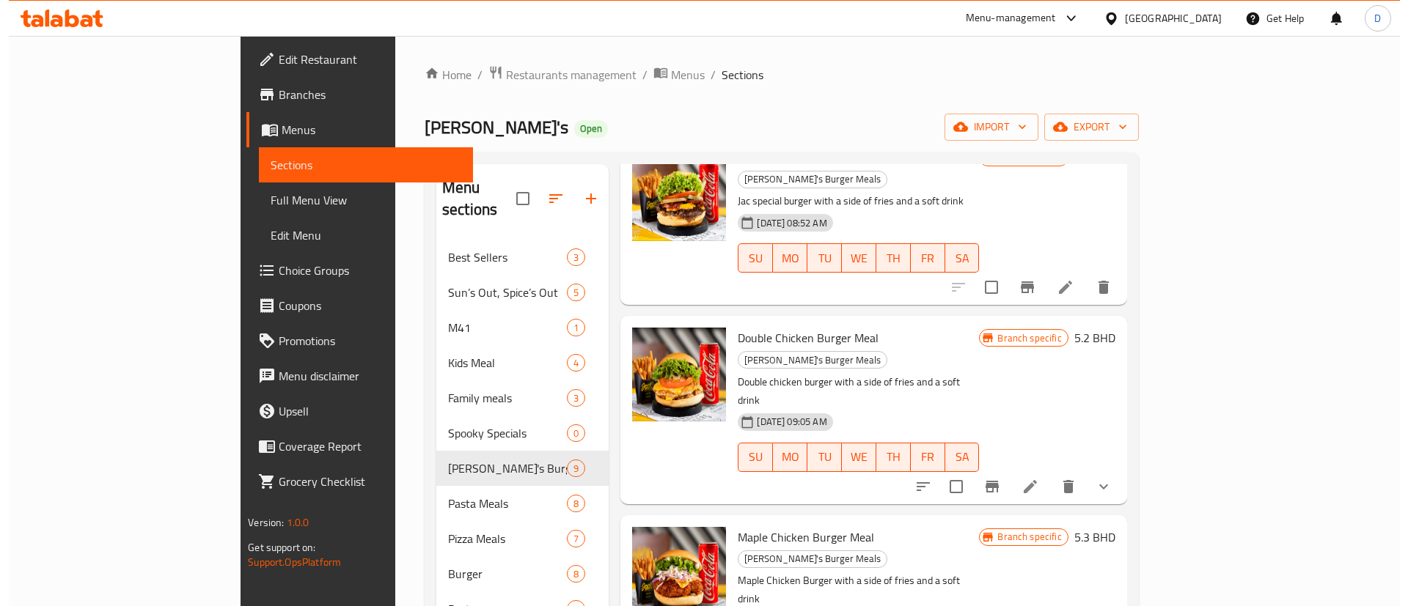
scroll to position [539, 0]
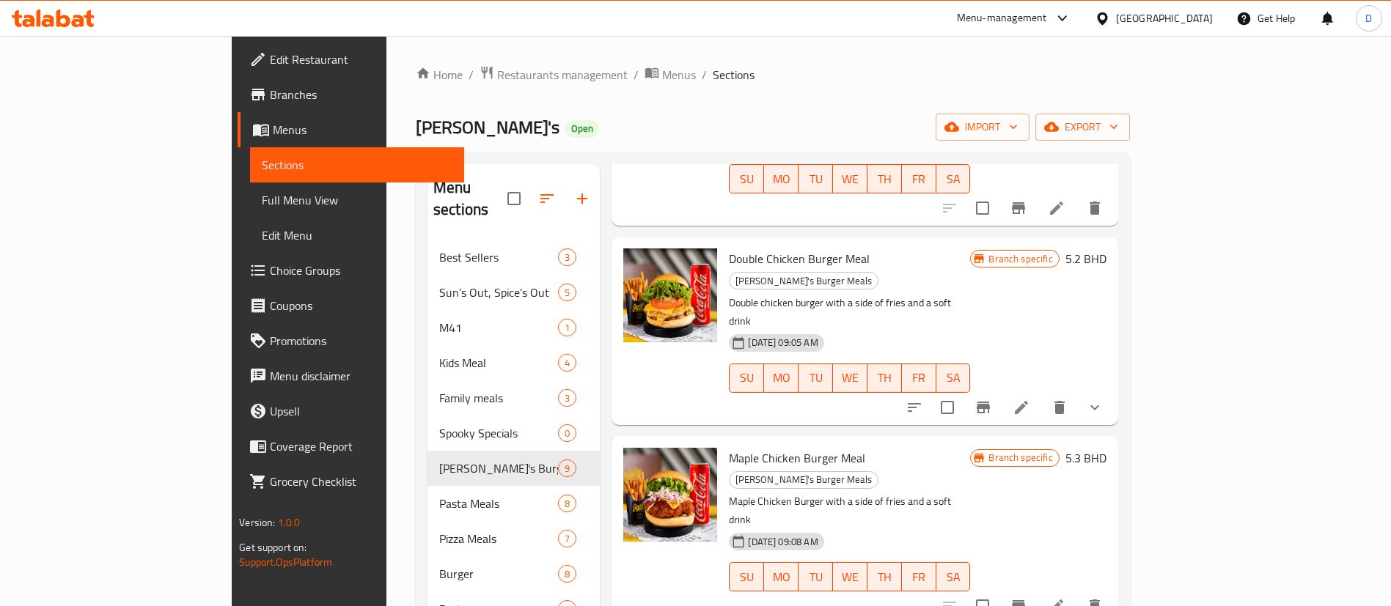
drag, startPoint x: 1239, startPoint y: 437, endPoint x: 1257, endPoint y: 464, distance: 32.7
click at [1065, 598] on icon at bounding box center [1057, 607] width 18 height 18
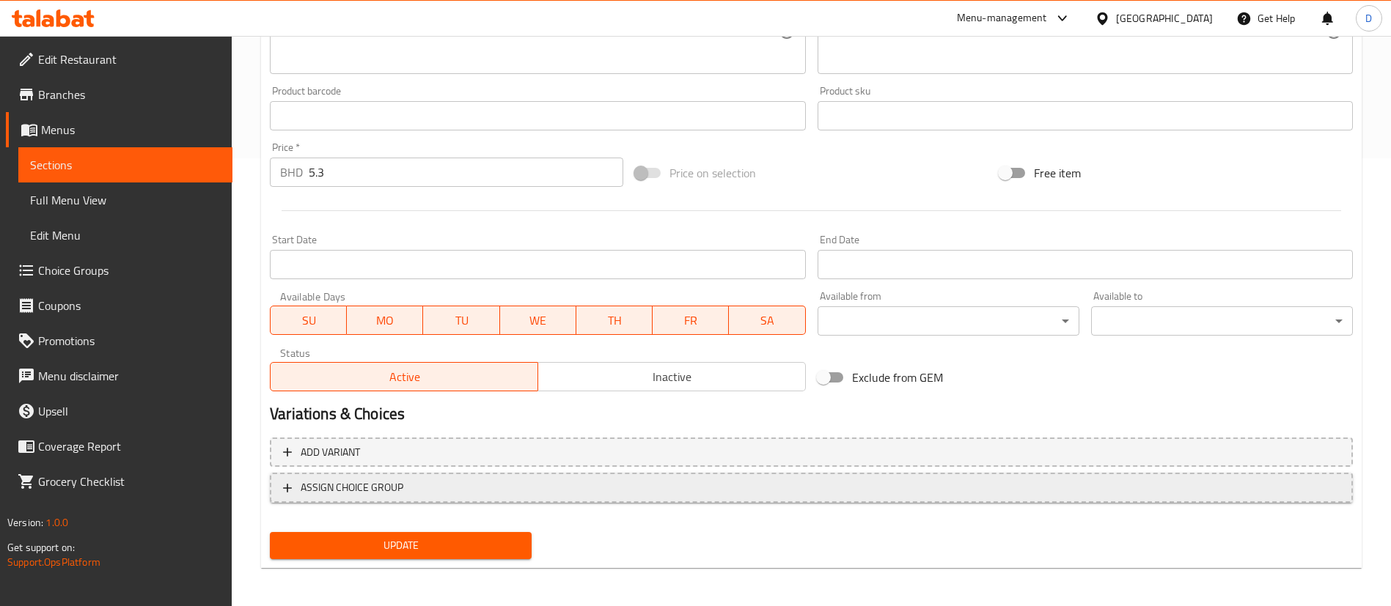
scroll to position [451, 0]
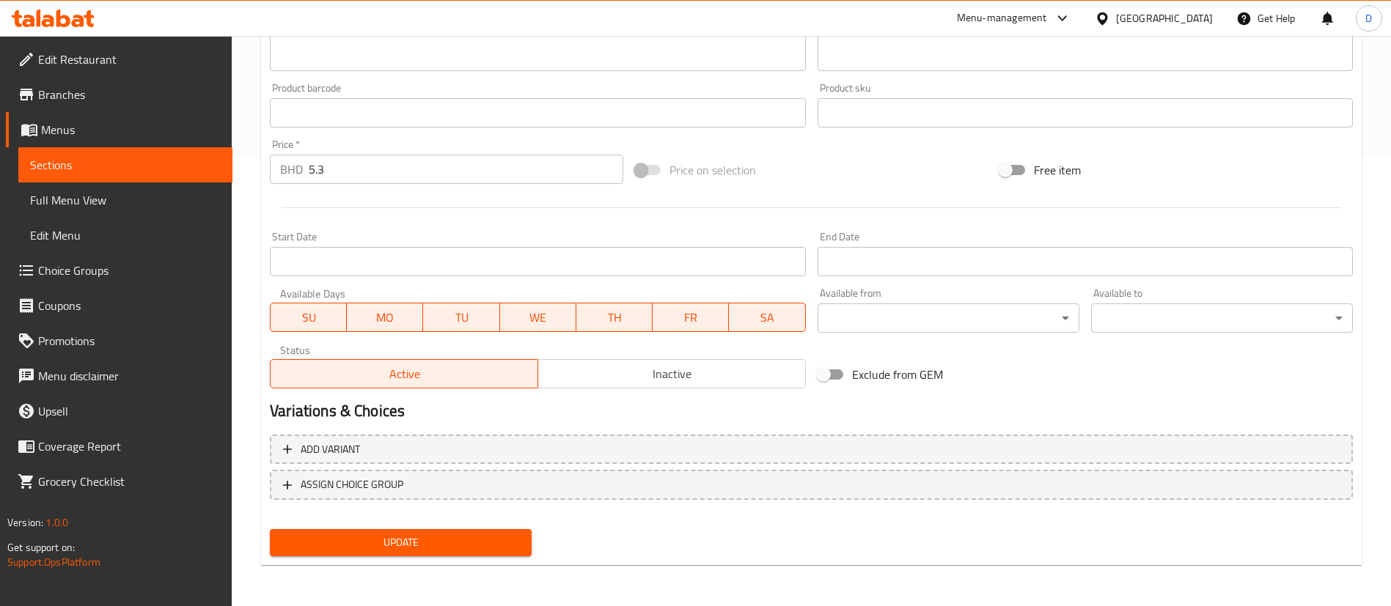
click at [503, 84] on div "Product barcode Product barcode" at bounding box center [537, 105] width 535 height 45
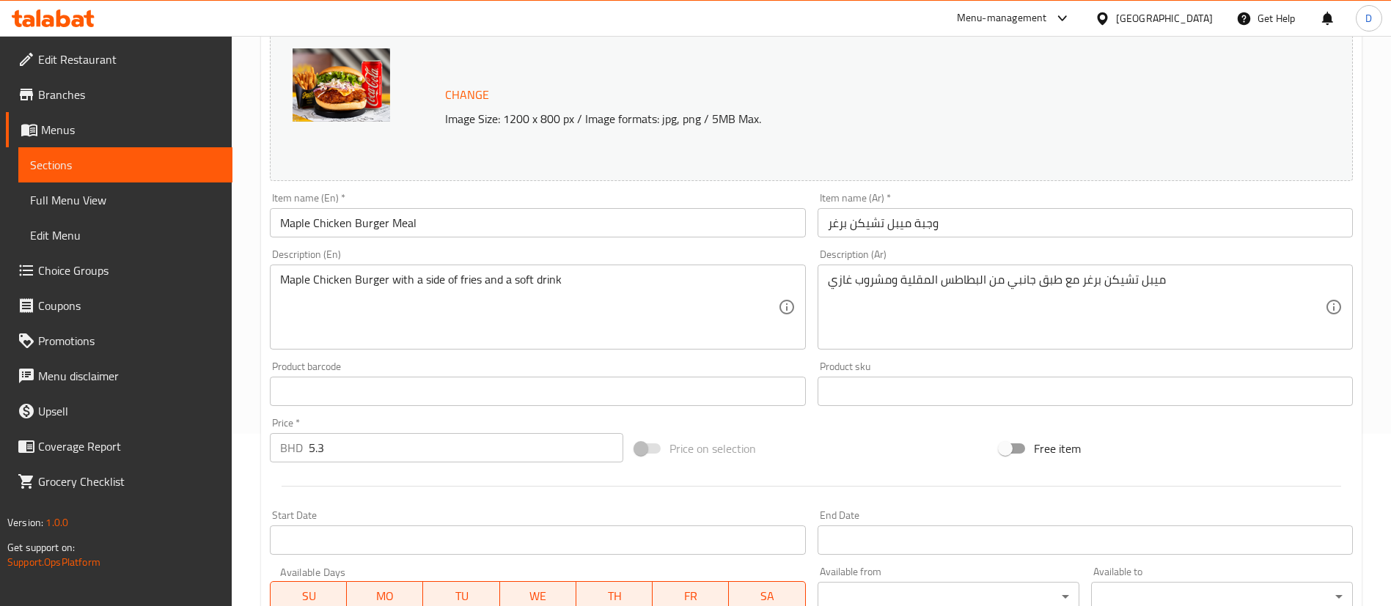
scroll to position [0, 0]
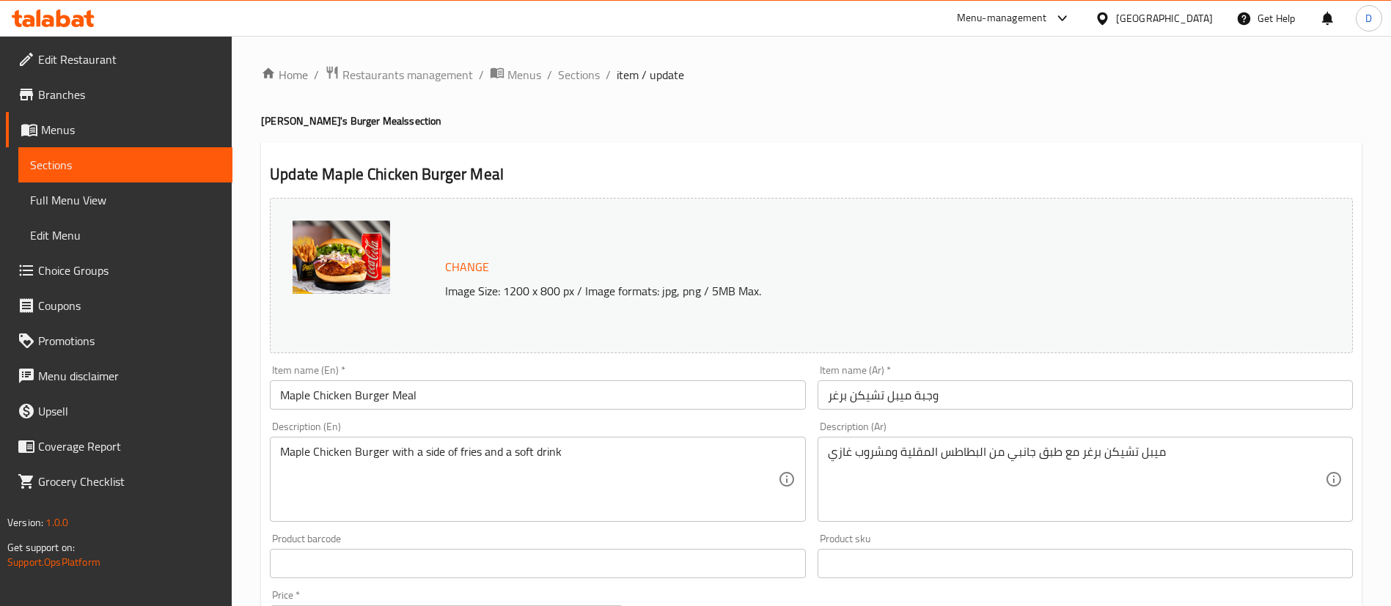
click at [562, 72] on span "Sections" at bounding box center [579, 75] width 42 height 18
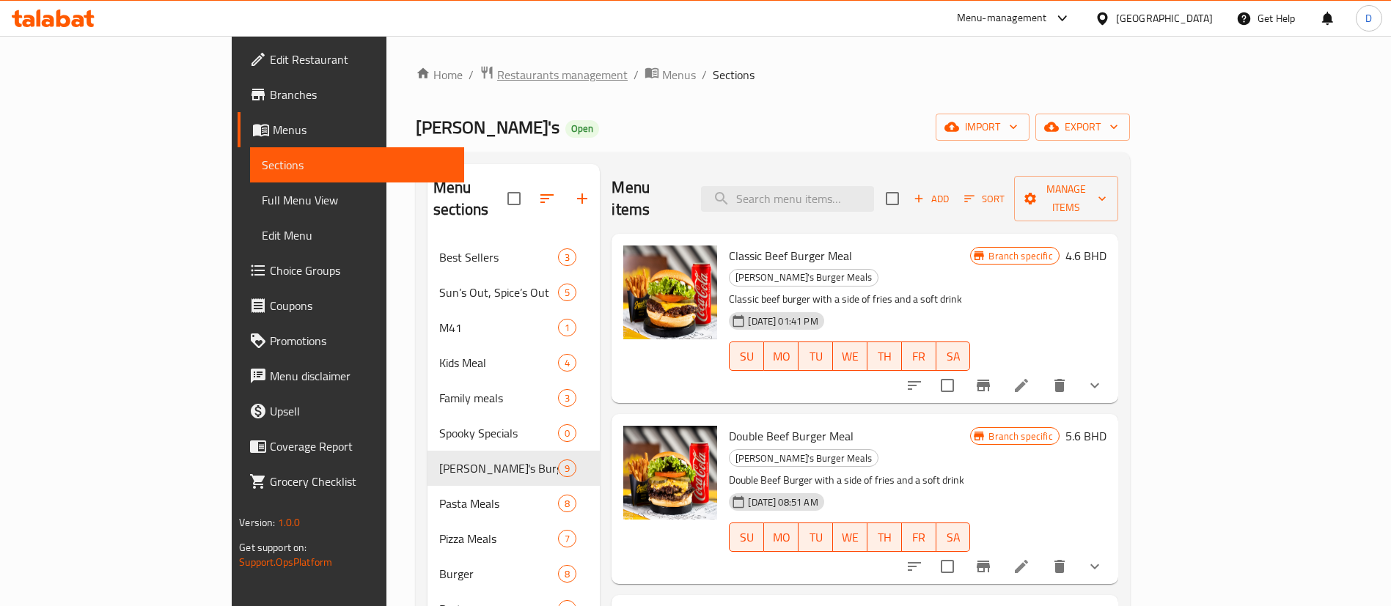
click at [497, 68] on span "Restaurants management" at bounding box center [562, 75] width 131 height 18
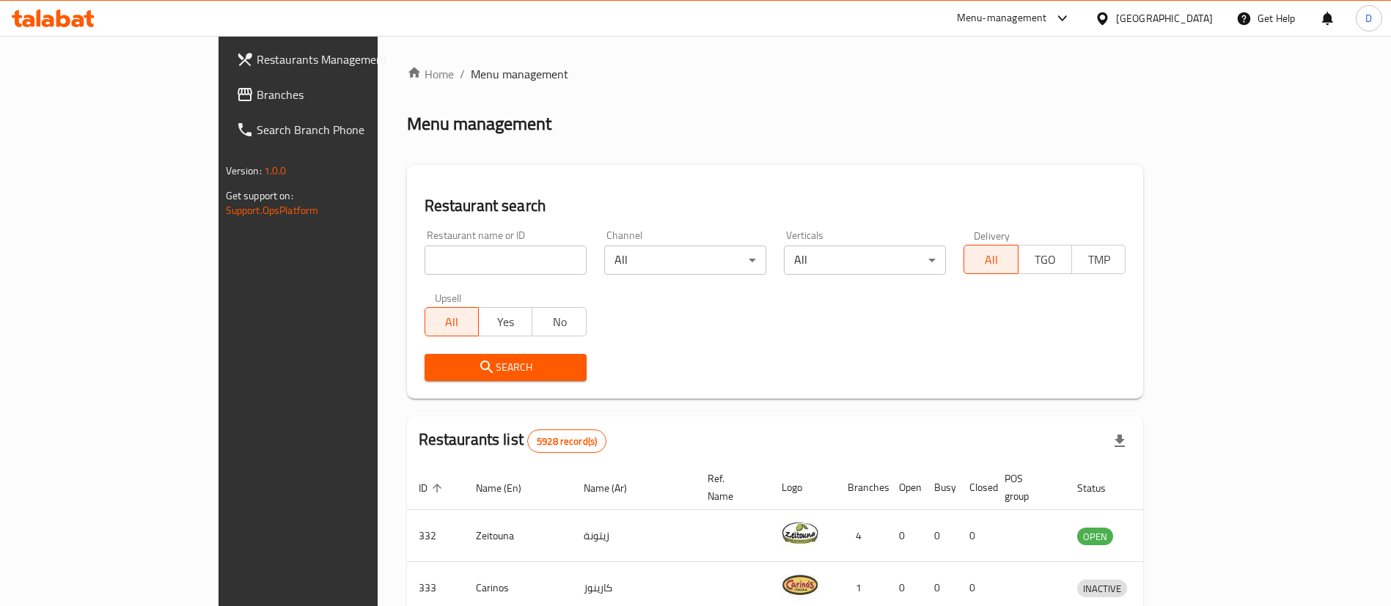
drag, startPoint x: 609, startPoint y: 156, endPoint x: 705, endPoint y: 151, distance: 96.2
click at [609, 156] on div "Home / Menu management Menu management Restaurant search Restaurant name or ID …" at bounding box center [775, 534] width 737 height 939
click at [1089, 106] on div "Home / Menu management Menu management Restaurant search Restaurant name or ID …" at bounding box center [775, 534] width 737 height 939
click at [491, 86] on div "Home / Menu management Menu management Restaurant search Restaurant name or ID …" at bounding box center [775, 534] width 737 height 939
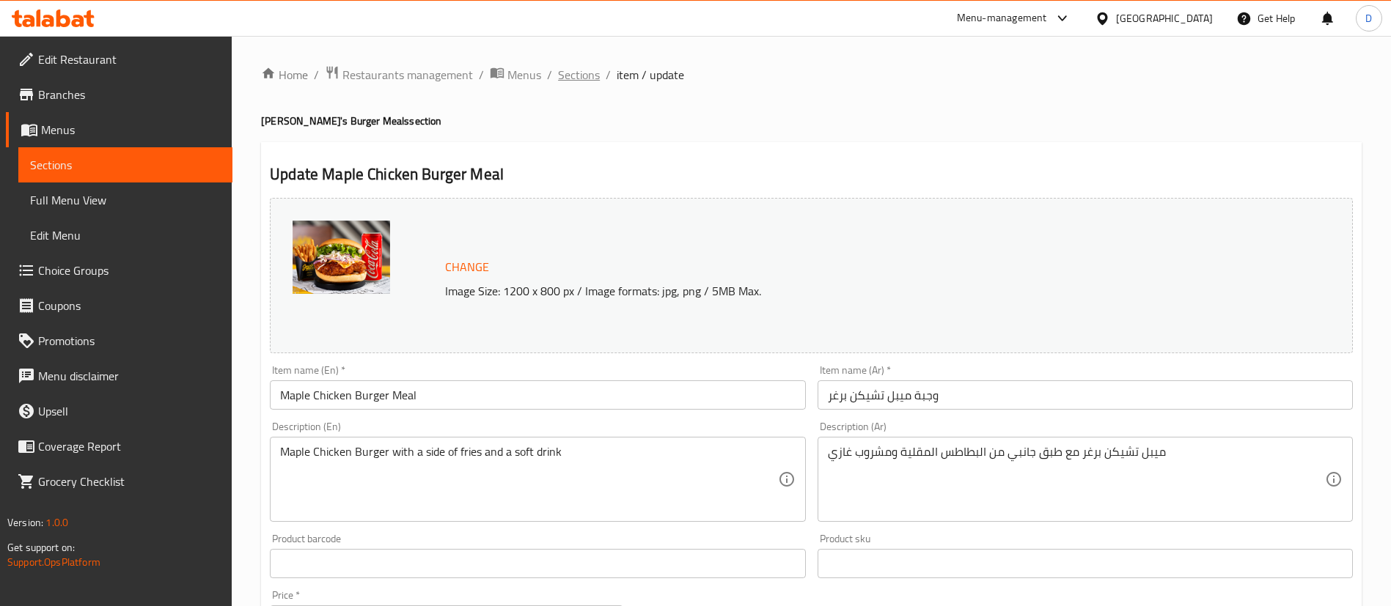
click at [579, 76] on span "Sections" at bounding box center [579, 75] width 42 height 18
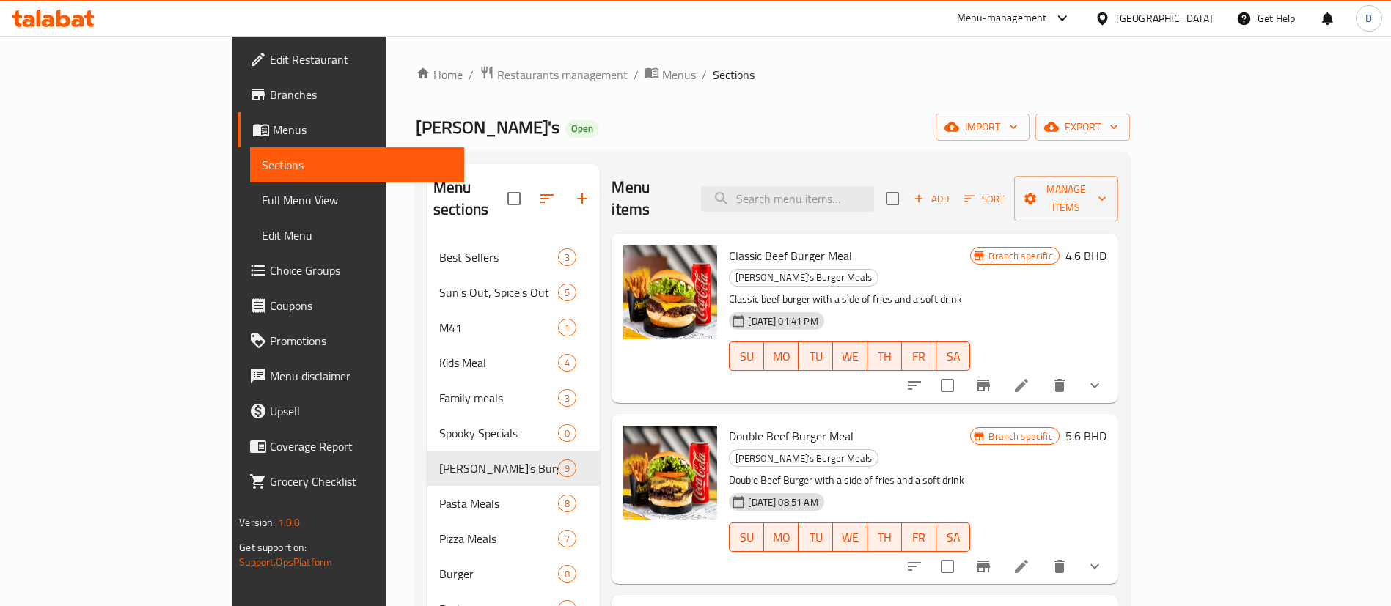
click at [902, 69] on ol "Home / Restaurants management / Menus / Sections" at bounding box center [773, 74] width 714 height 19
click at [270, 262] on span "Choice Groups" at bounding box center [361, 271] width 183 height 18
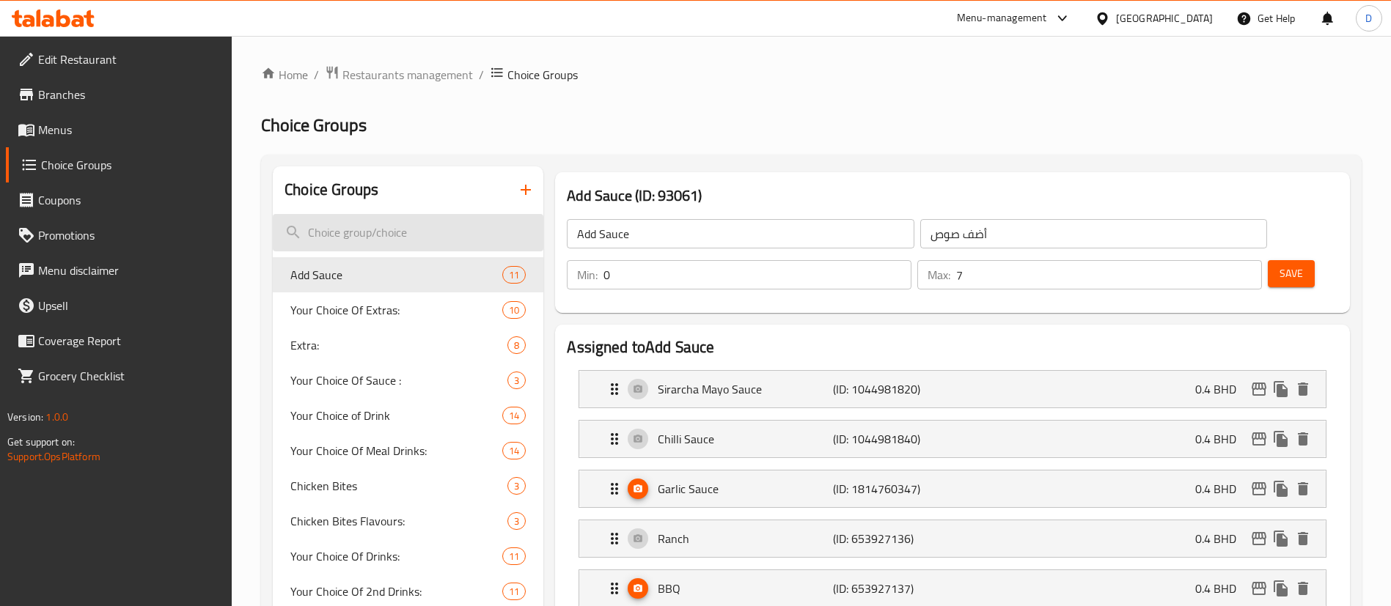
click at [370, 229] on input "search" at bounding box center [408, 232] width 271 height 37
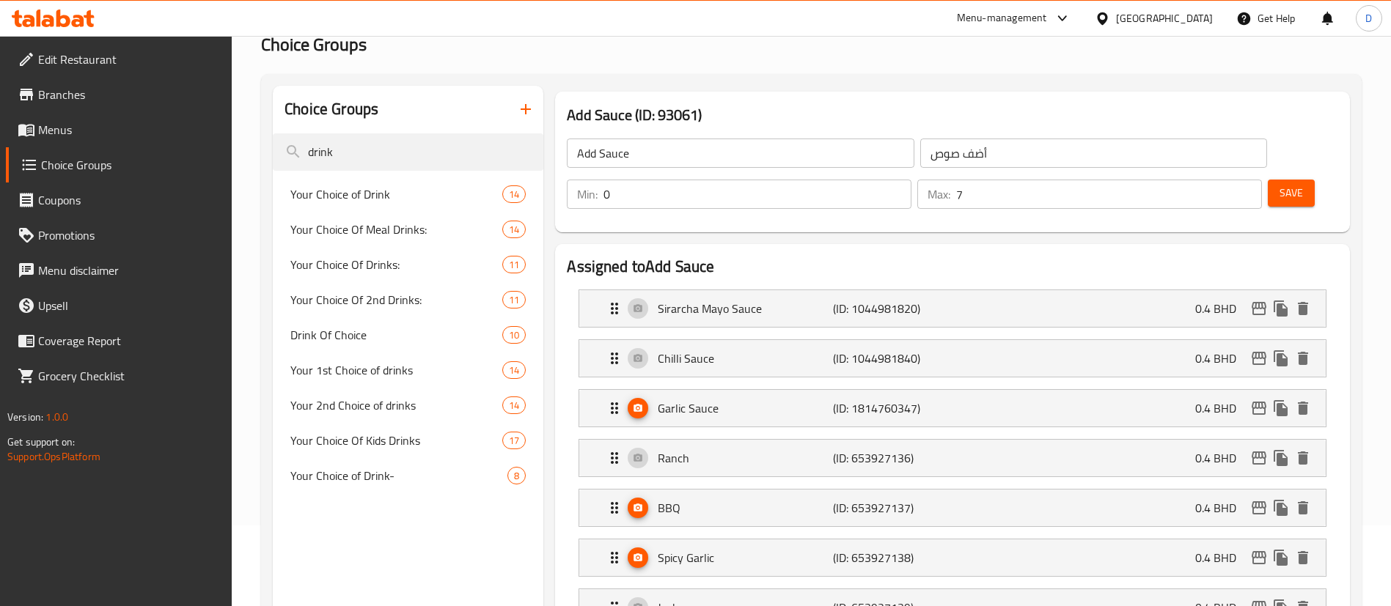
scroll to position [110, 0]
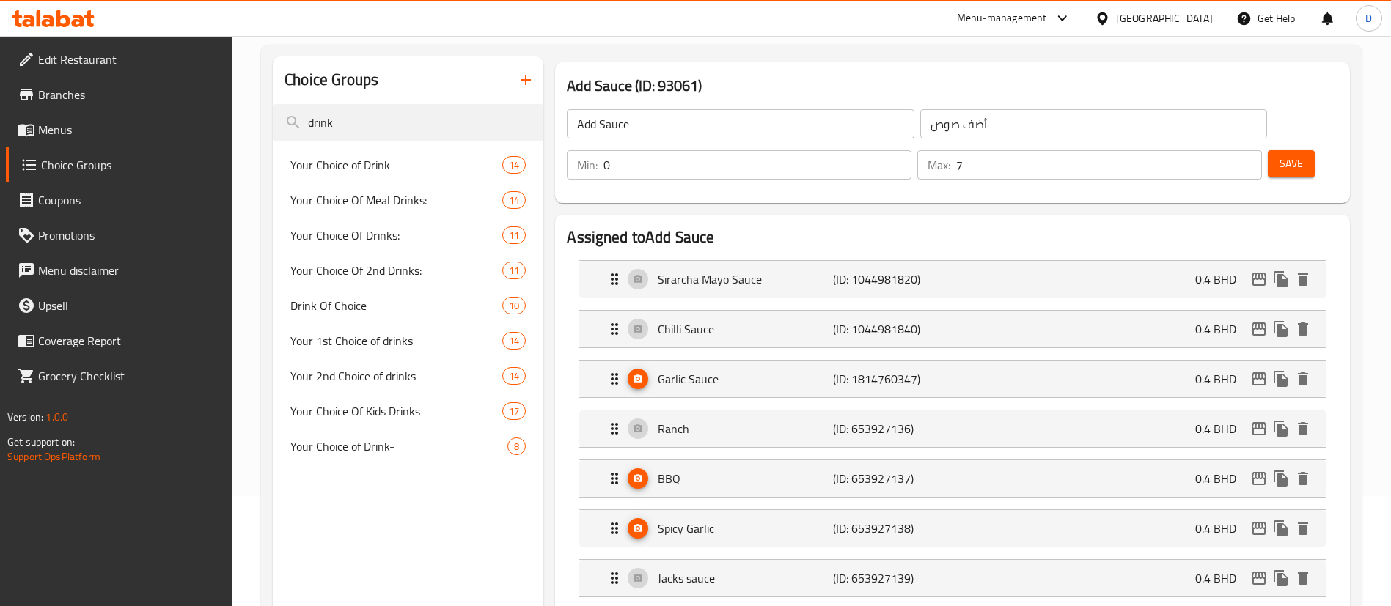
type input "drink"
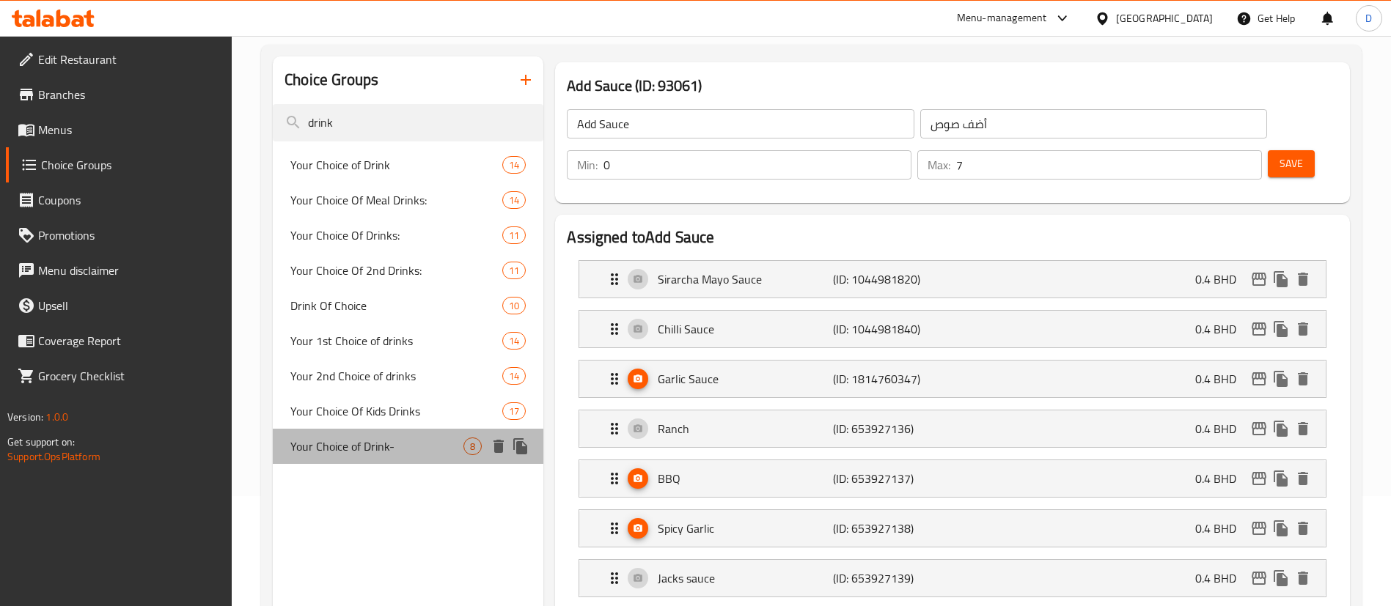
click at [367, 452] on span "Your Choice of Drink-" at bounding box center [376, 447] width 173 height 18
type input "Your Choice of Drink-"
type input "اختيارك من المشروب"
type input "1"
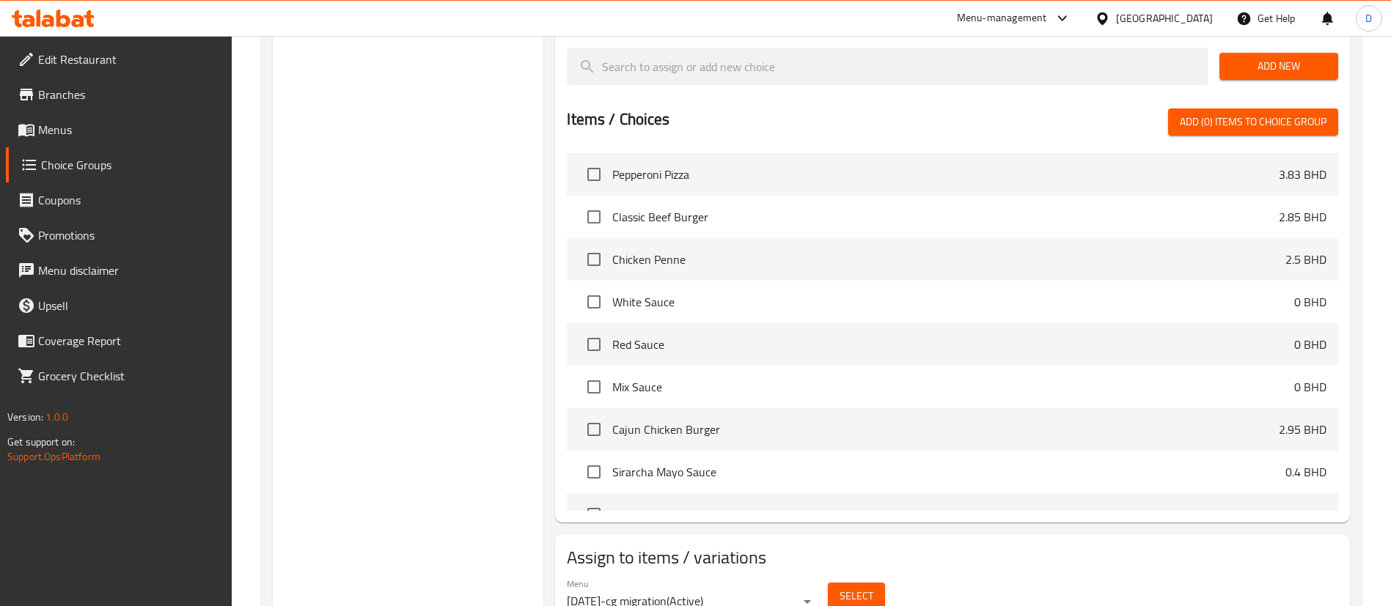
scroll to position [758, 0]
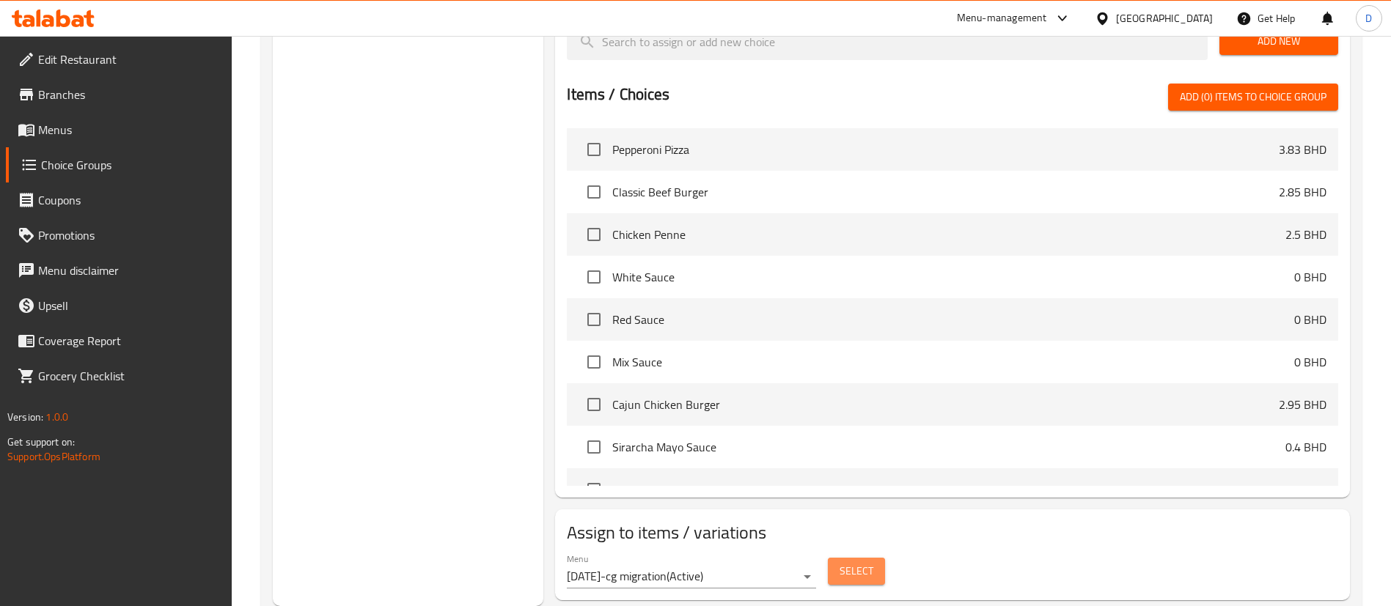
click at [848, 558] on button "Select" at bounding box center [856, 571] width 57 height 27
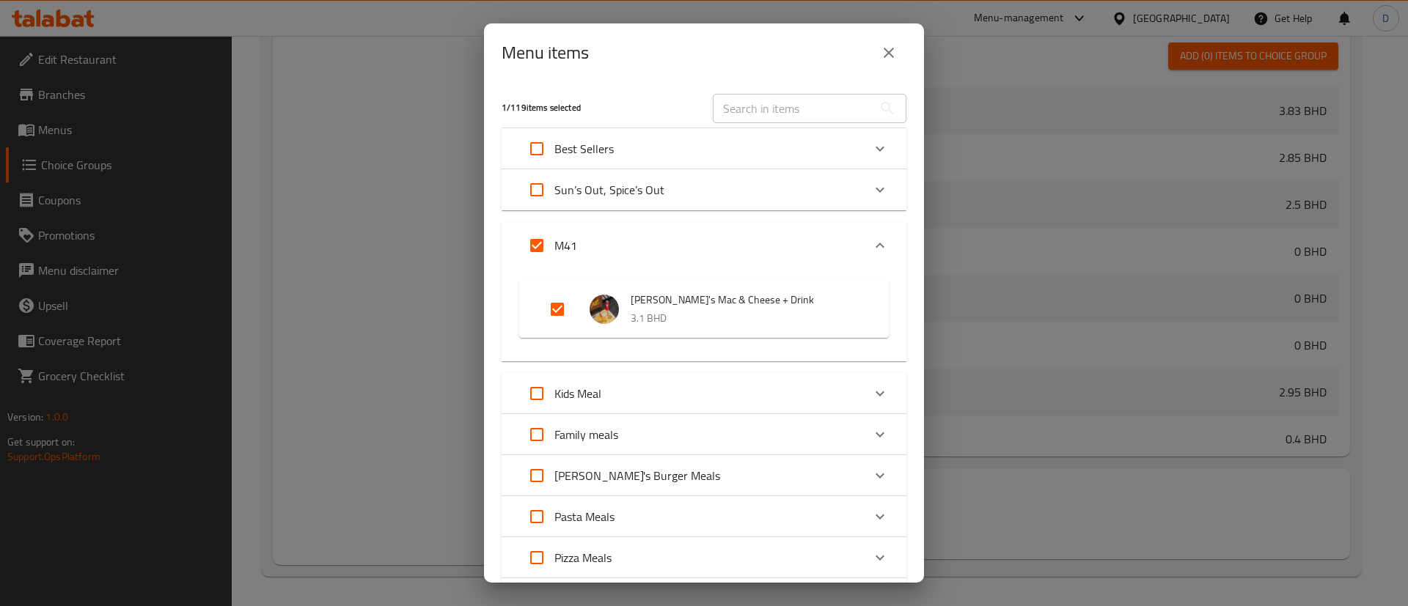
click at [805, 98] on input "text" at bounding box center [793, 108] width 160 height 29
click at [783, 109] on input "text" at bounding box center [793, 108] width 160 height 29
paste input "[PERSON_NAME]'s Special Burger Meal"
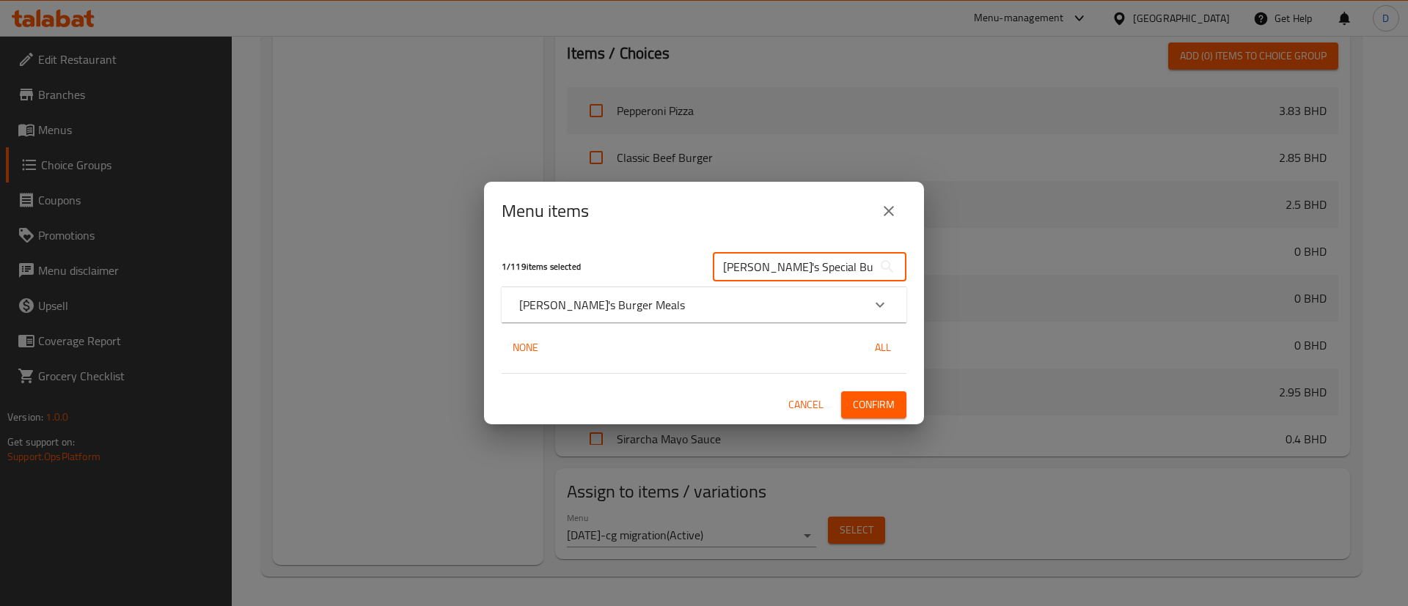
type input "[PERSON_NAME]'s Special Burger Meal"
click at [892, 308] on div "Expand" at bounding box center [879, 304] width 35 height 35
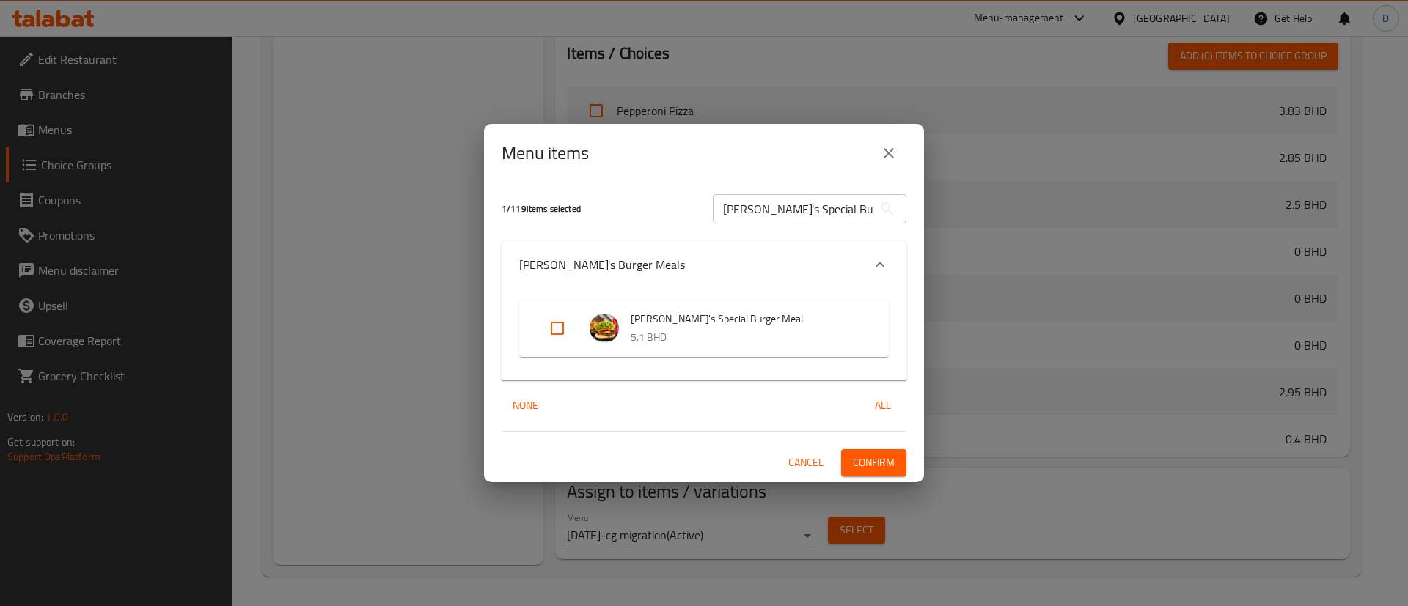
click at [558, 329] on input "Expand" at bounding box center [557, 328] width 35 height 35
checkbox input "true"
click at [854, 210] on input "[PERSON_NAME]'s Special Burger Meal" at bounding box center [793, 208] width 160 height 29
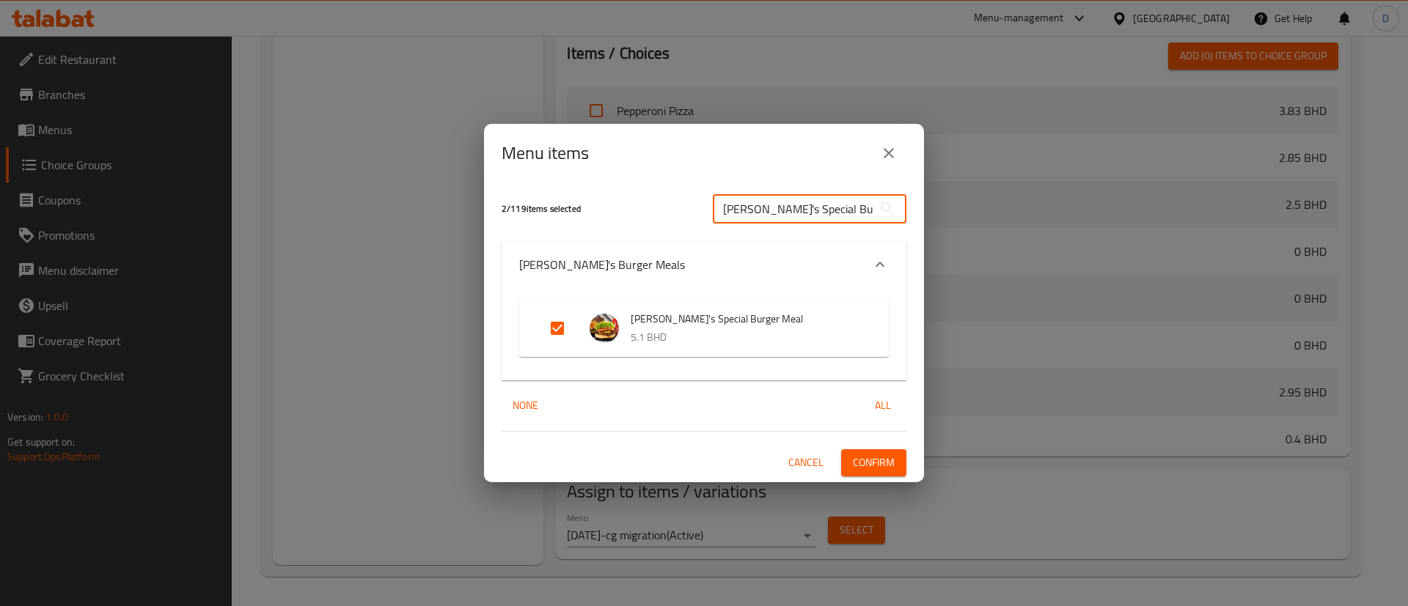
paste input "Maple Chicken"
type input "Maple Chicken Burger Meal"
drag, startPoint x: 560, startPoint y: 331, endPoint x: 733, endPoint y: 383, distance: 180.0
click at [561, 331] on input "Expand" at bounding box center [557, 328] width 35 height 35
checkbox input "true"
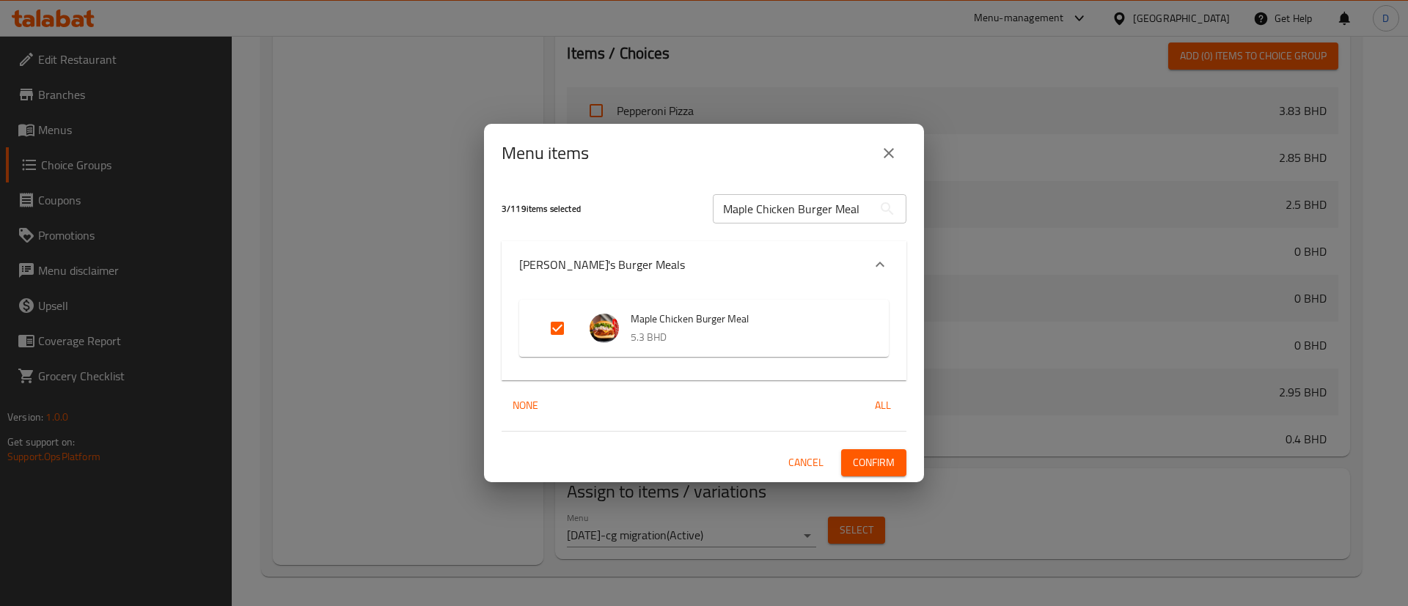
click at [869, 451] on button "Confirm" at bounding box center [873, 462] width 65 height 27
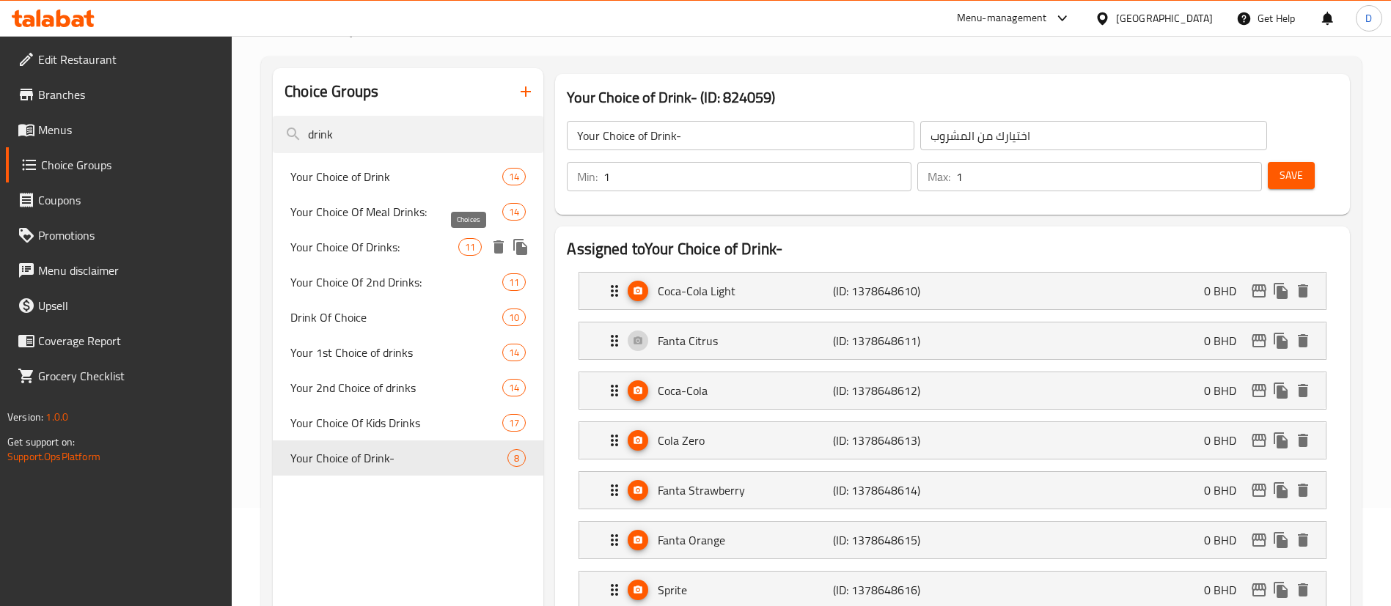
scroll to position [0, 0]
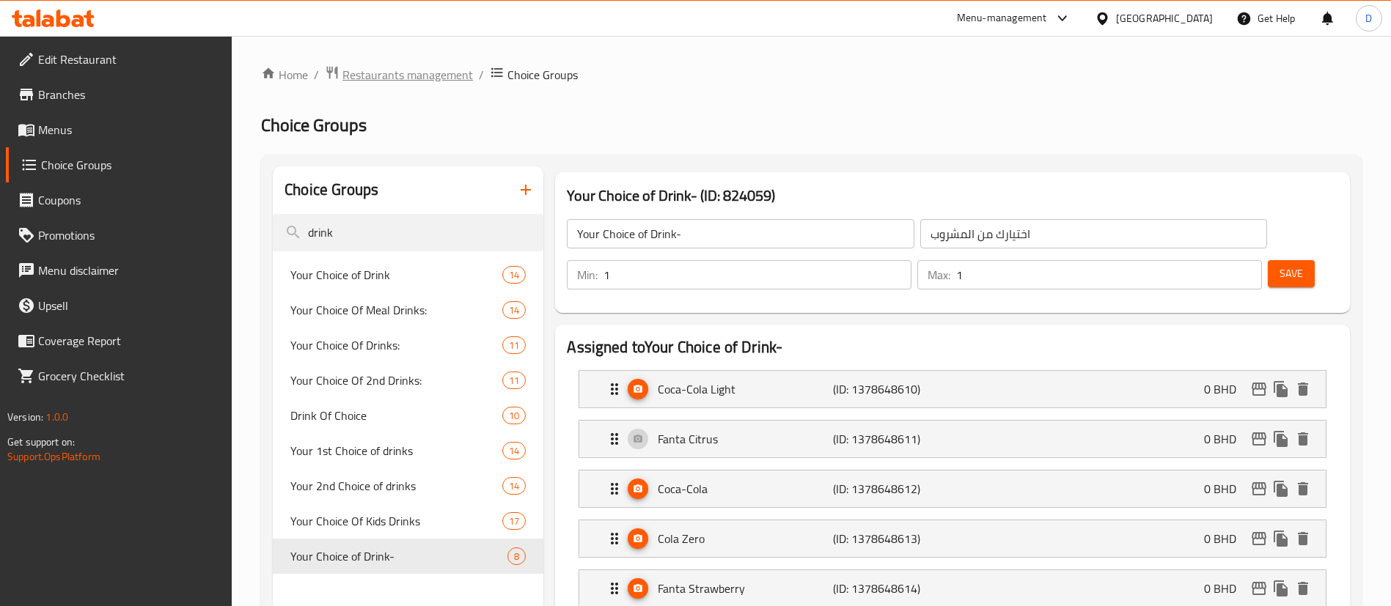
click at [422, 81] on span "Restaurants management" at bounding box center [407, 75] width 131 height 18
